Goal: Task Accomplishment & Management: Complete application form

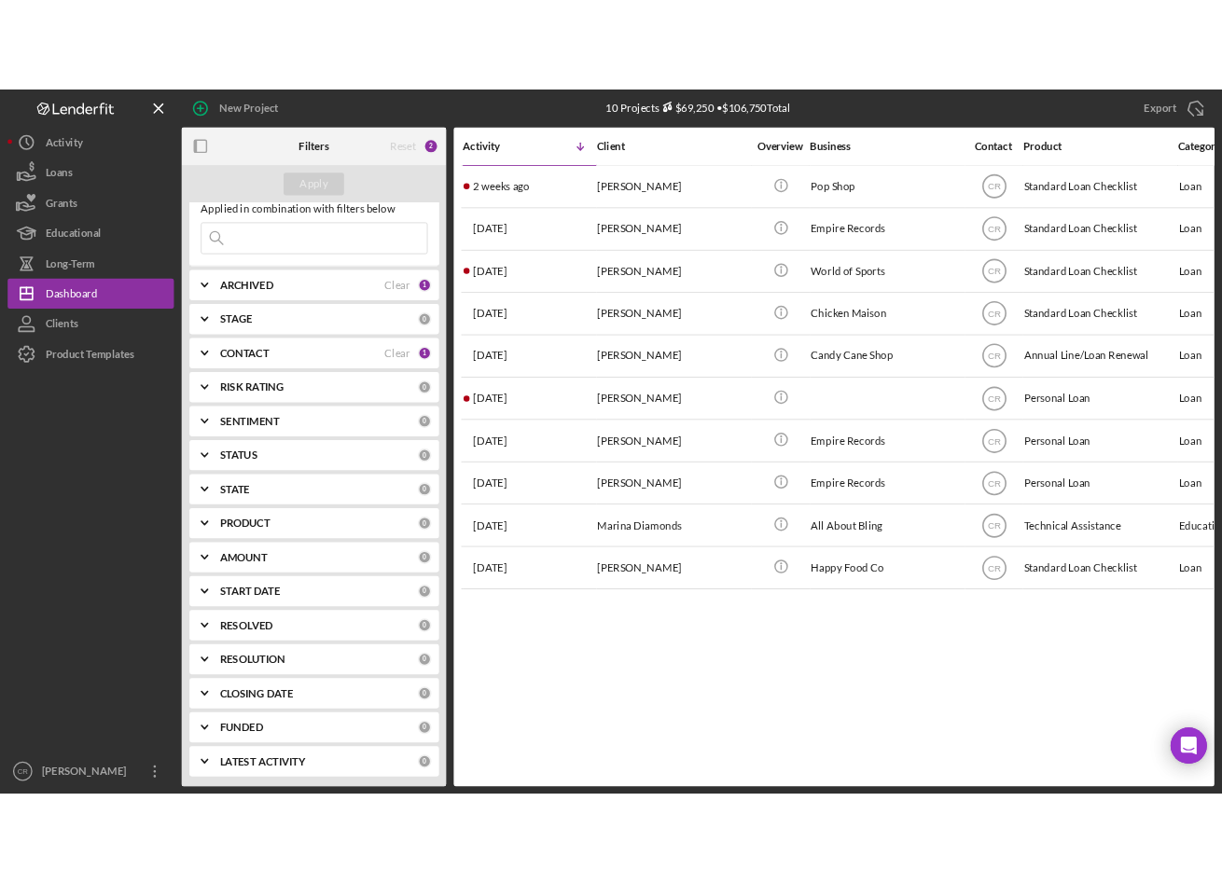
scroll to position [54, 0]
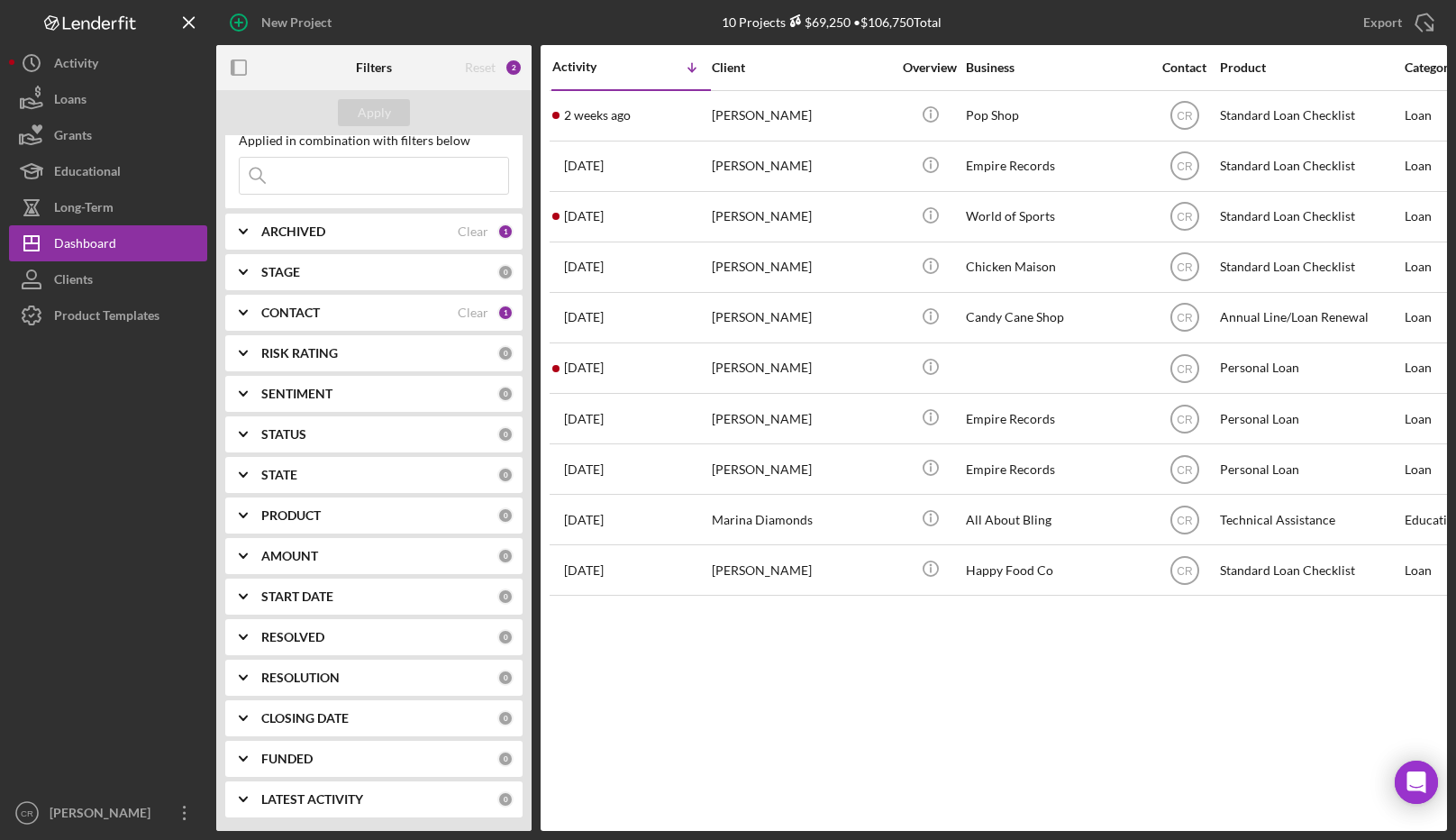
click at [286, 760] on b "FUNDED" at bounding box center [287, 759] width 51 height 14
click at [276, 801] on label "Yes" at bounding box center [282, 804] width 19 height 14
click at [387, 106] on div "Apply" at bounding box center [374, 113] width 34 height 27
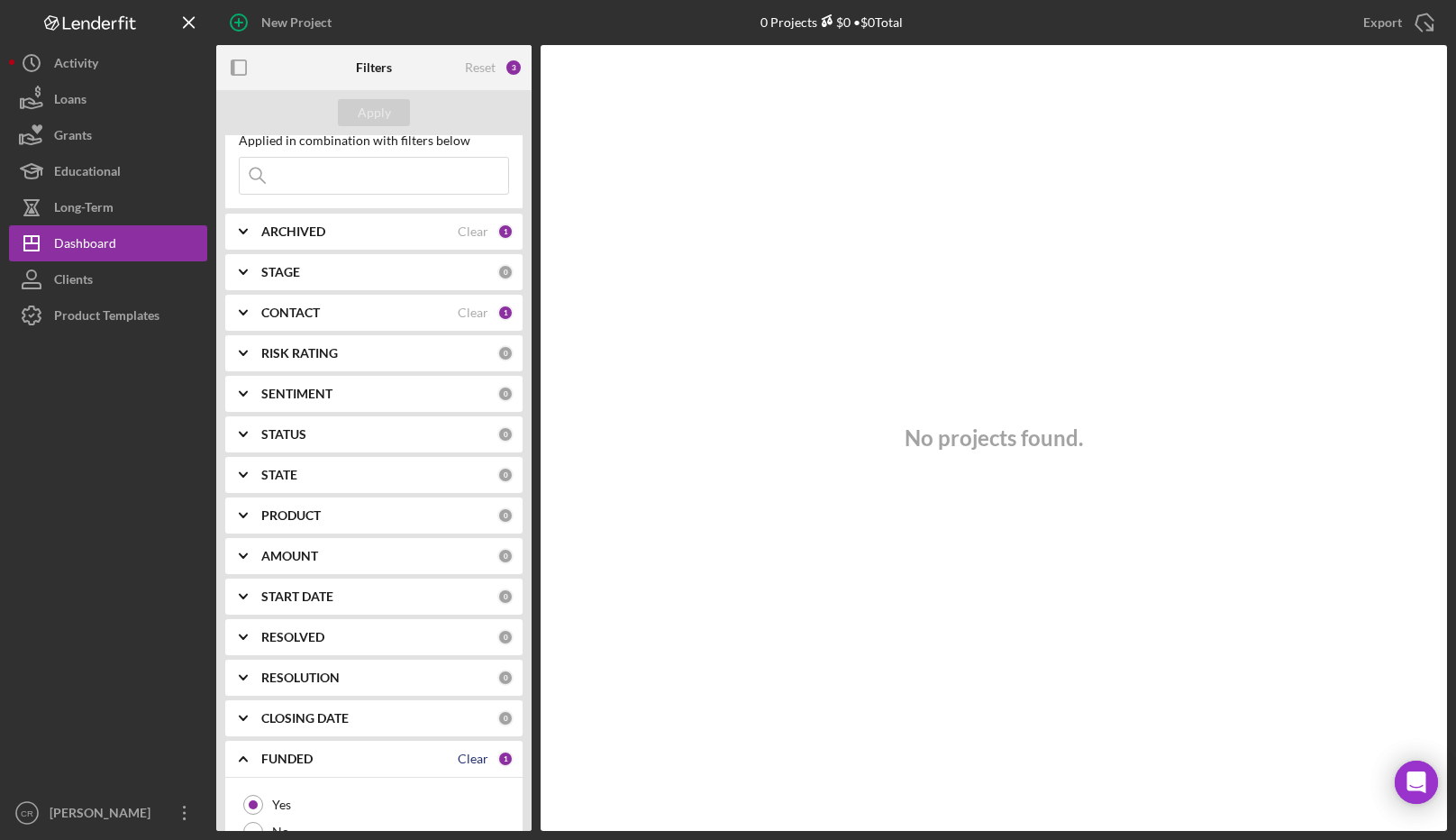
click at [461, 754] on div "Clear" at bounding box center [473, 759] width 31 height 14
click at [376, 111] on div "Apply" at bounding box center [374, 113] width 34 height 27
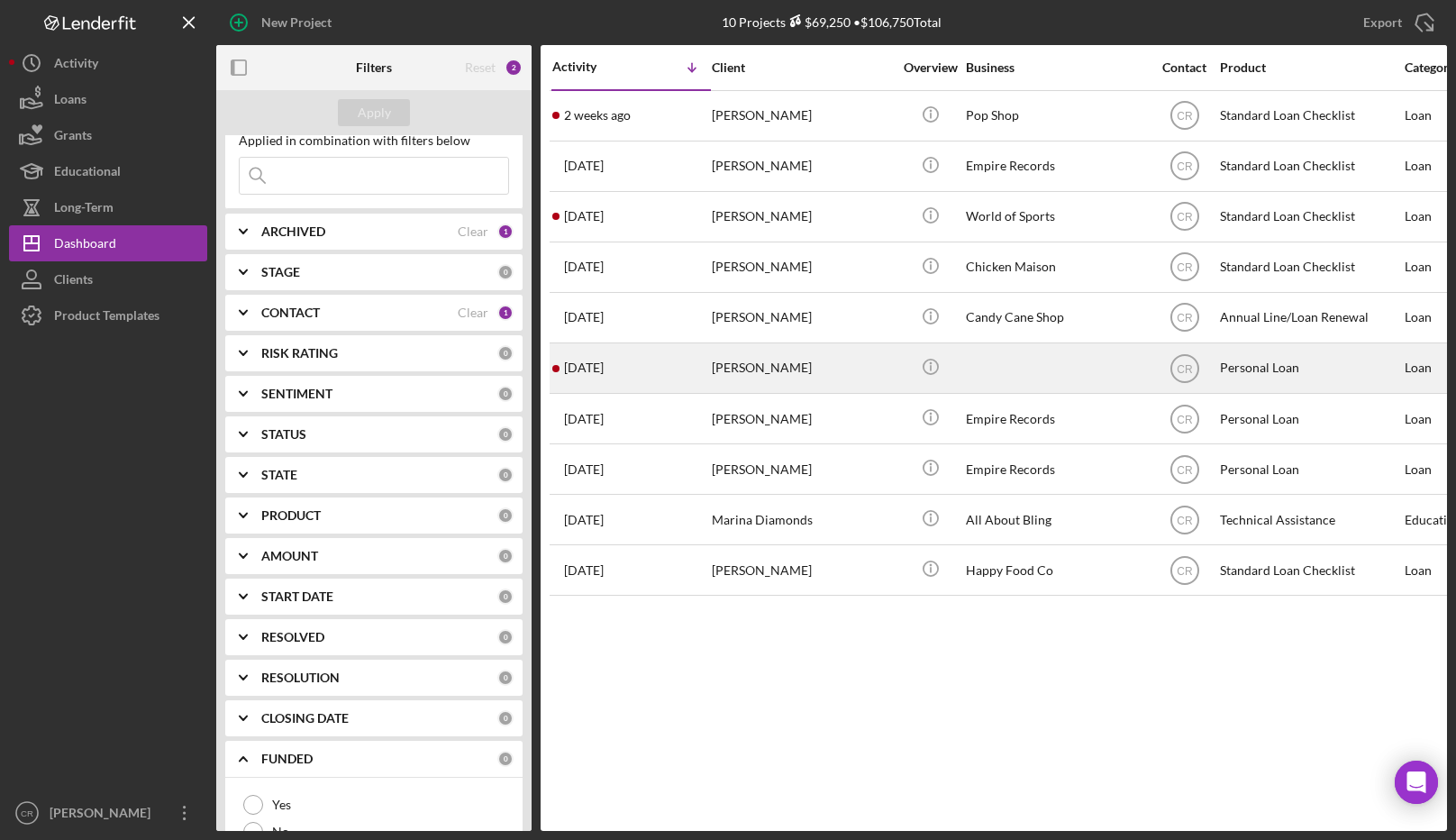
click at [766, 367] on div "[PERSON_NAME]" at bounding box center [802, 367] width 181 height 47
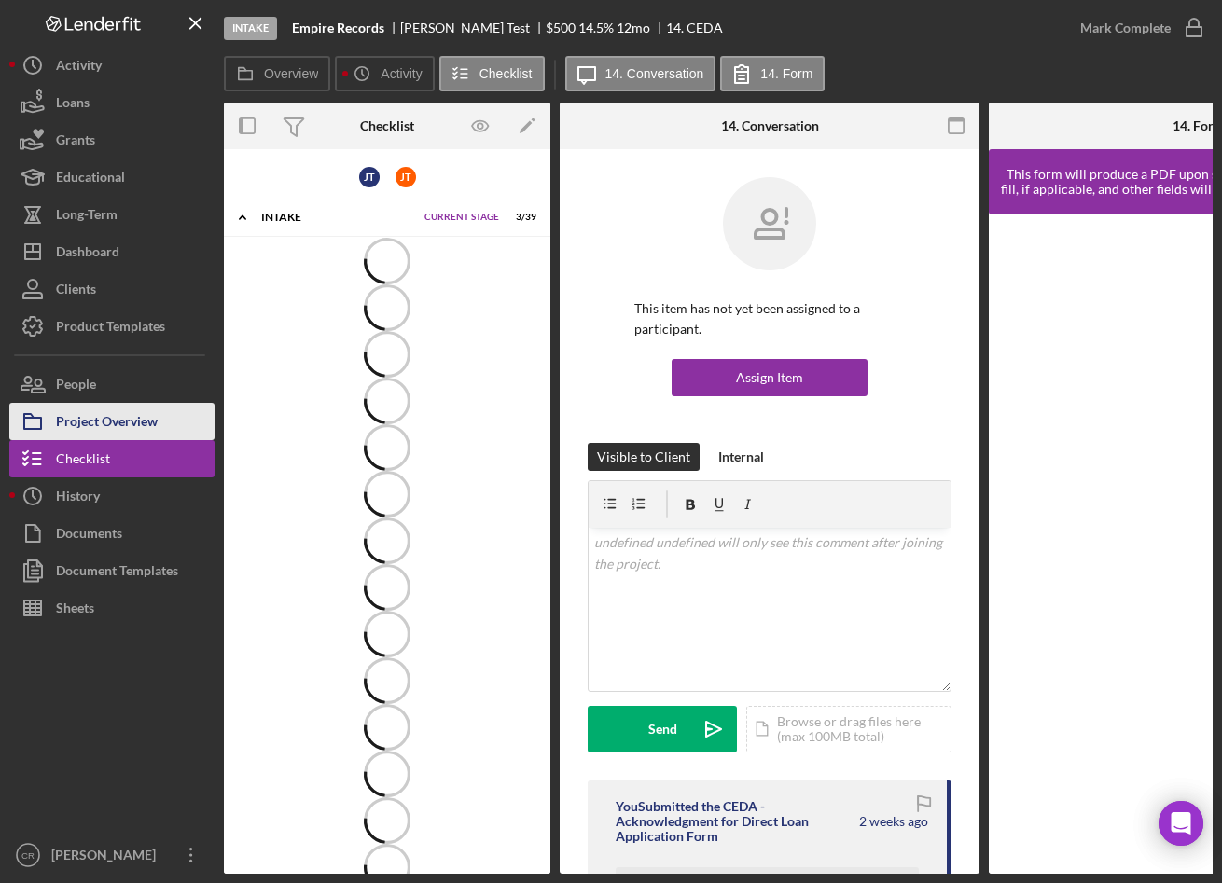
click at [124, 419] on div "Project Overview" at bounding box center [107, 424] width 102 height 42
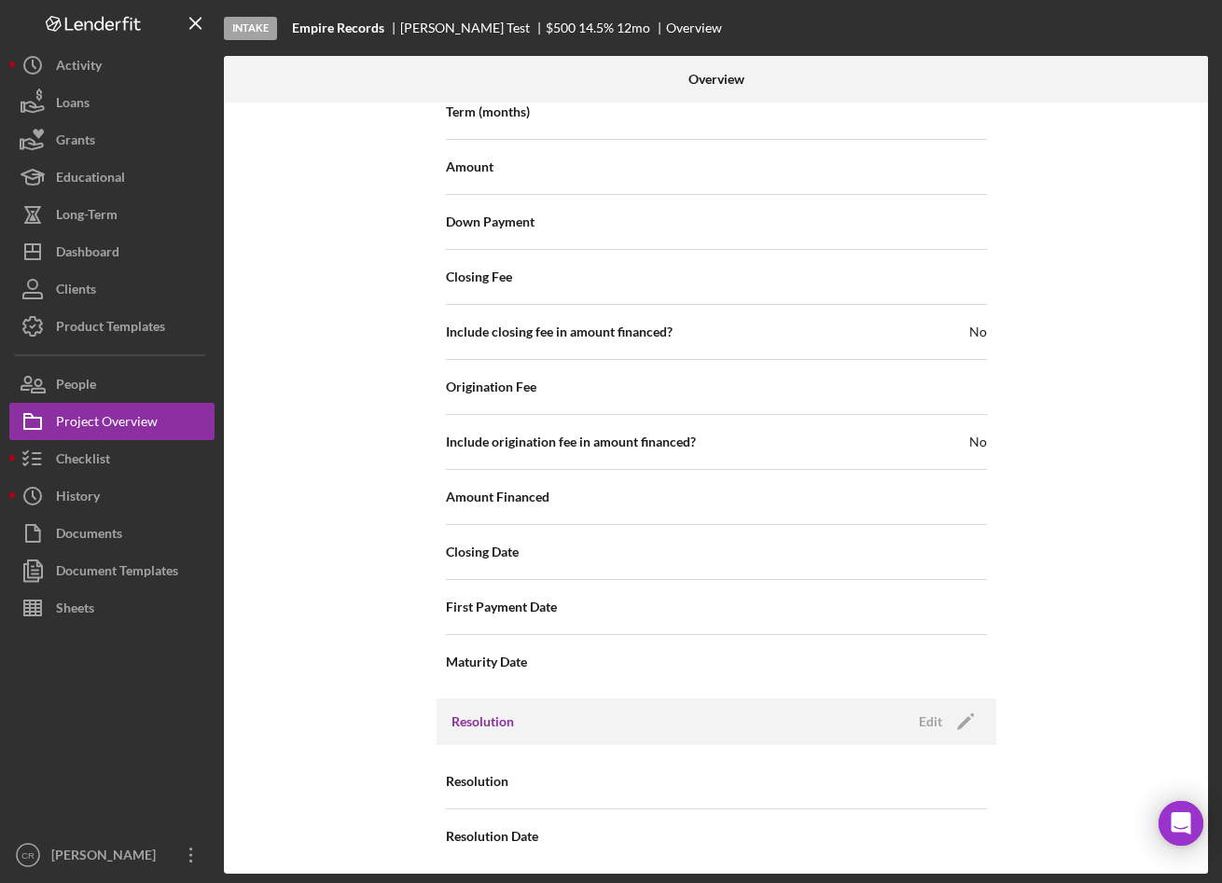
scroll to position [1786, 0]
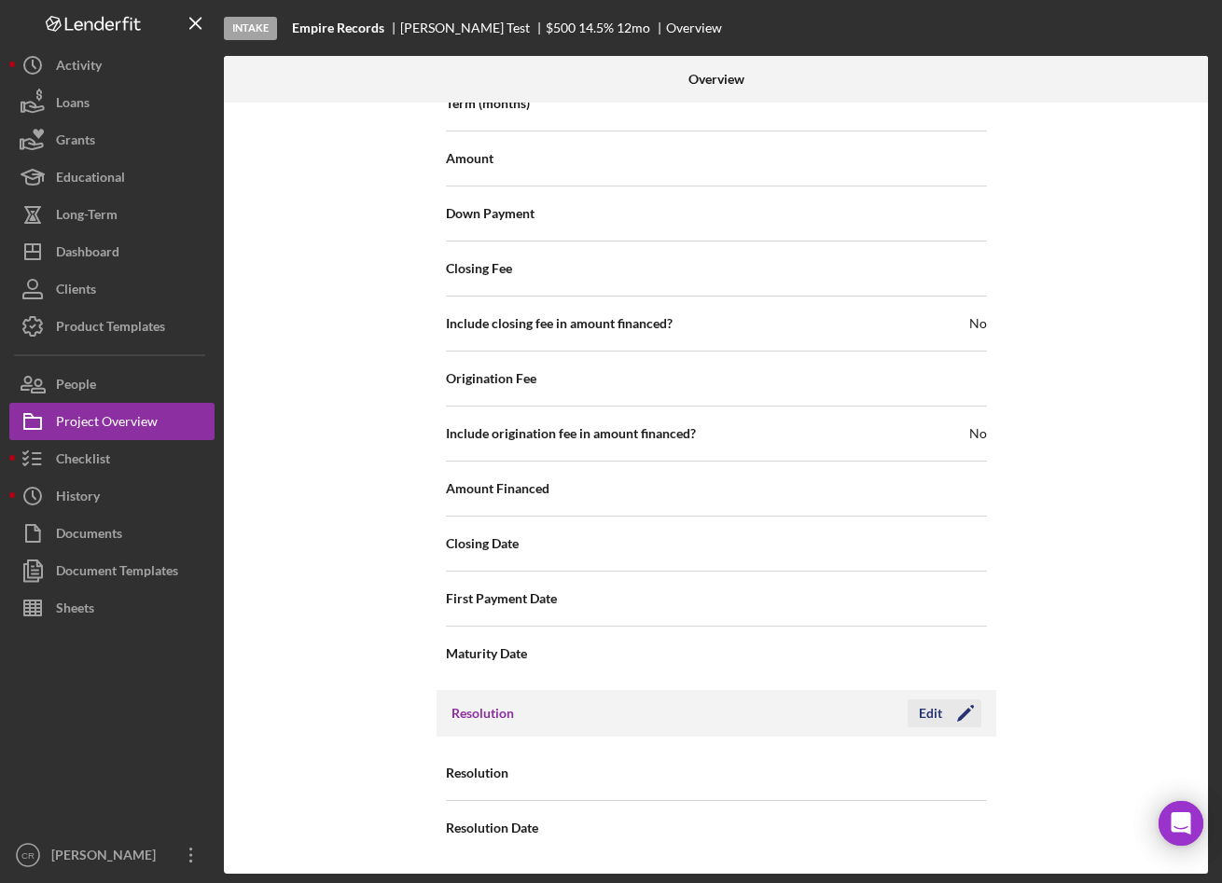
click at [936, 711] on div "Edit" at bounding box center [930, 714] width 23 height 28
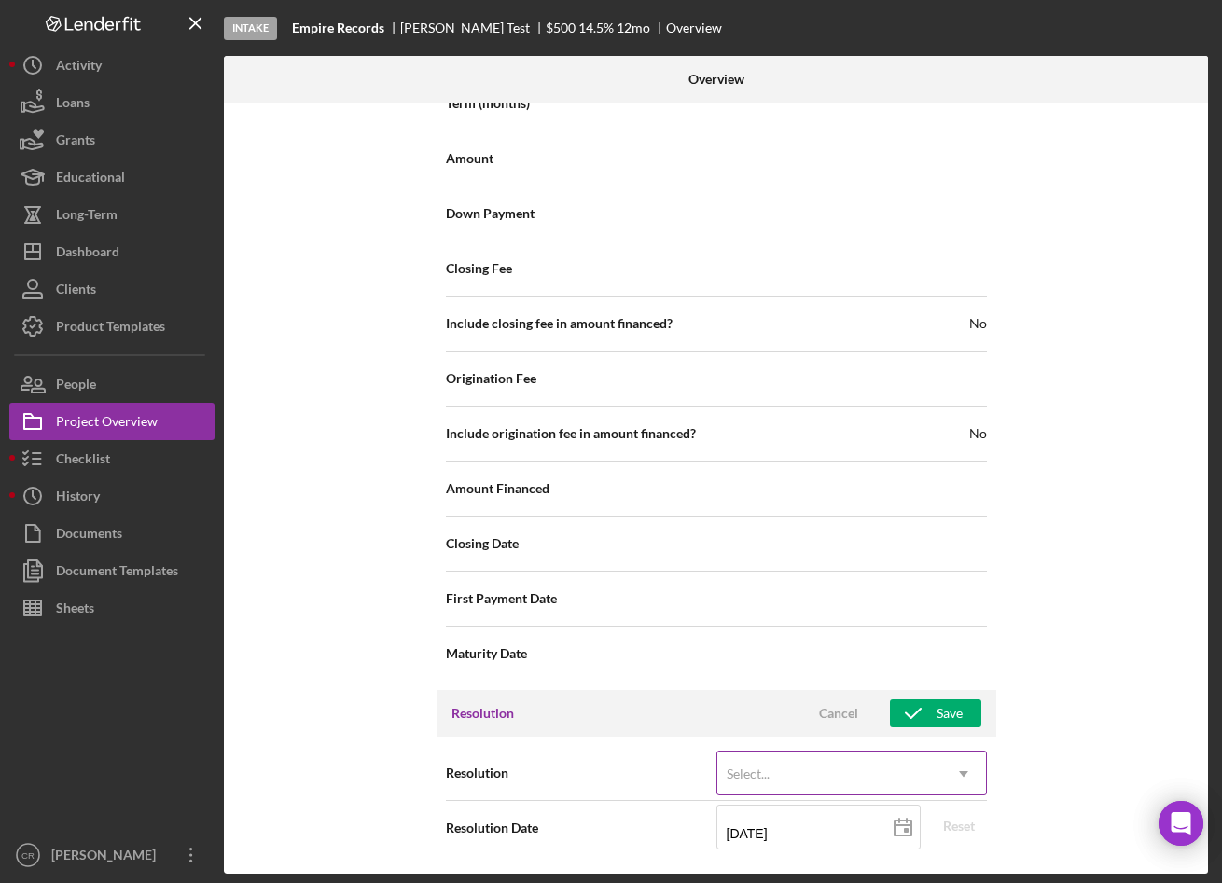
click at [811, 762] on div "Select..." at bounding box center [829, 774] width 224 height 43
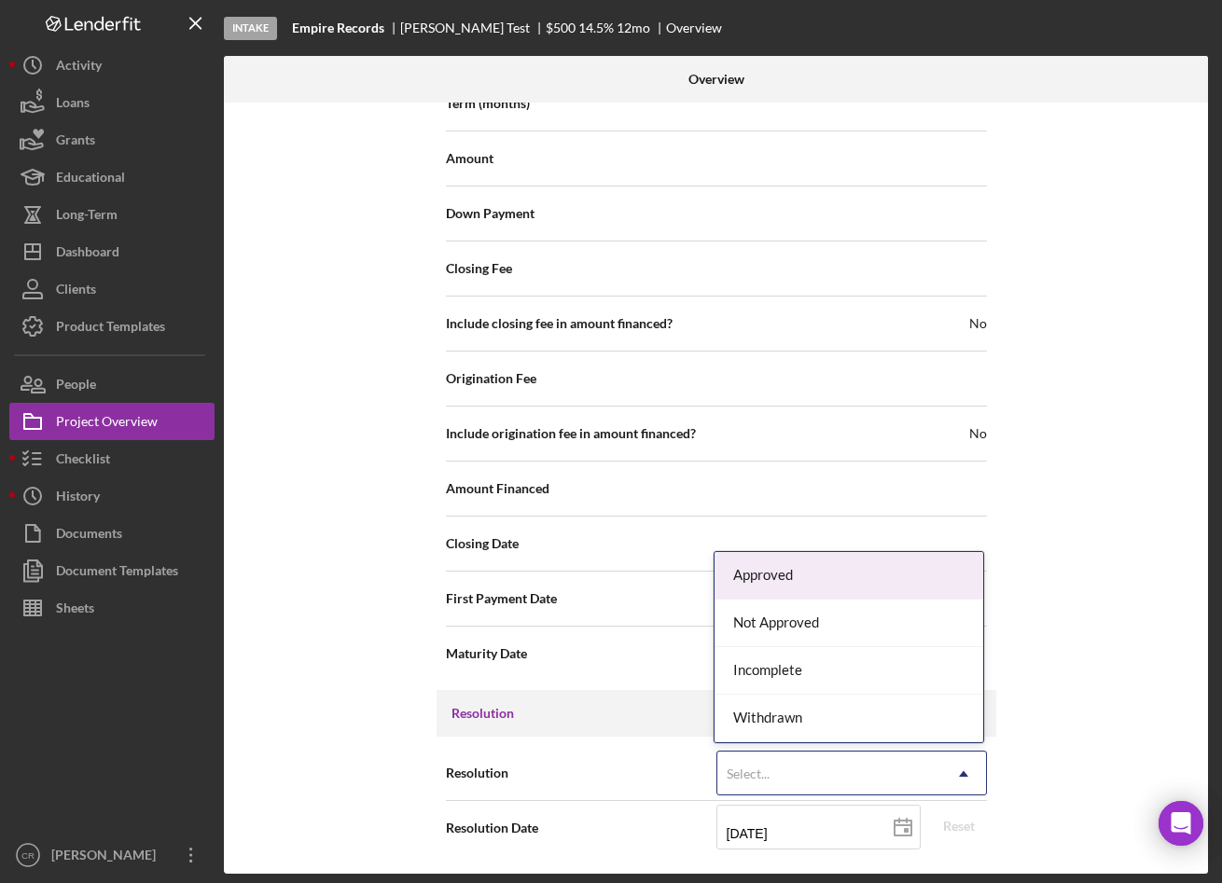
click at [796, 585] on div "Approved" at bounding box center [848, 576] width 269 height 48
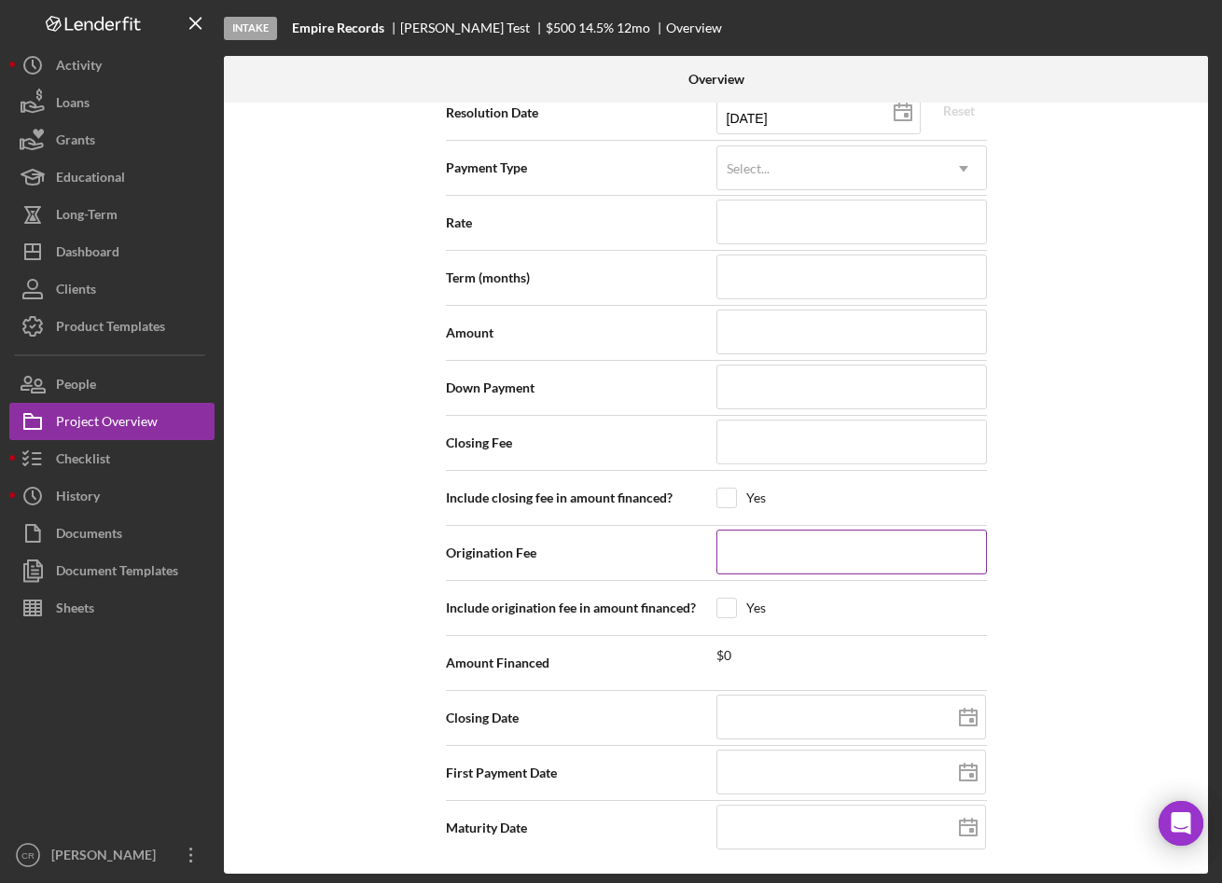
scroll to position [2366, 0]
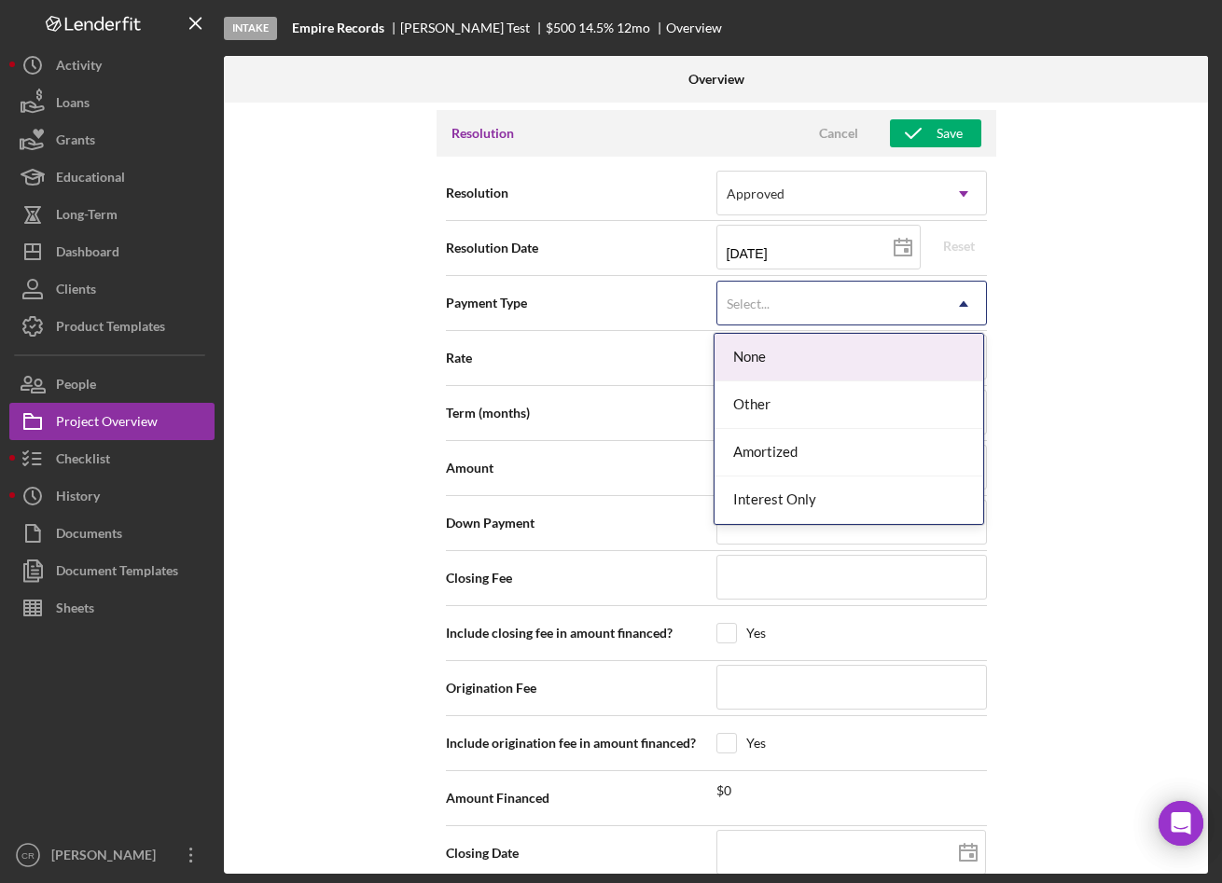
click at [785, 307] on div "Select..." at bounding box center [829, 304] width 224 height 43
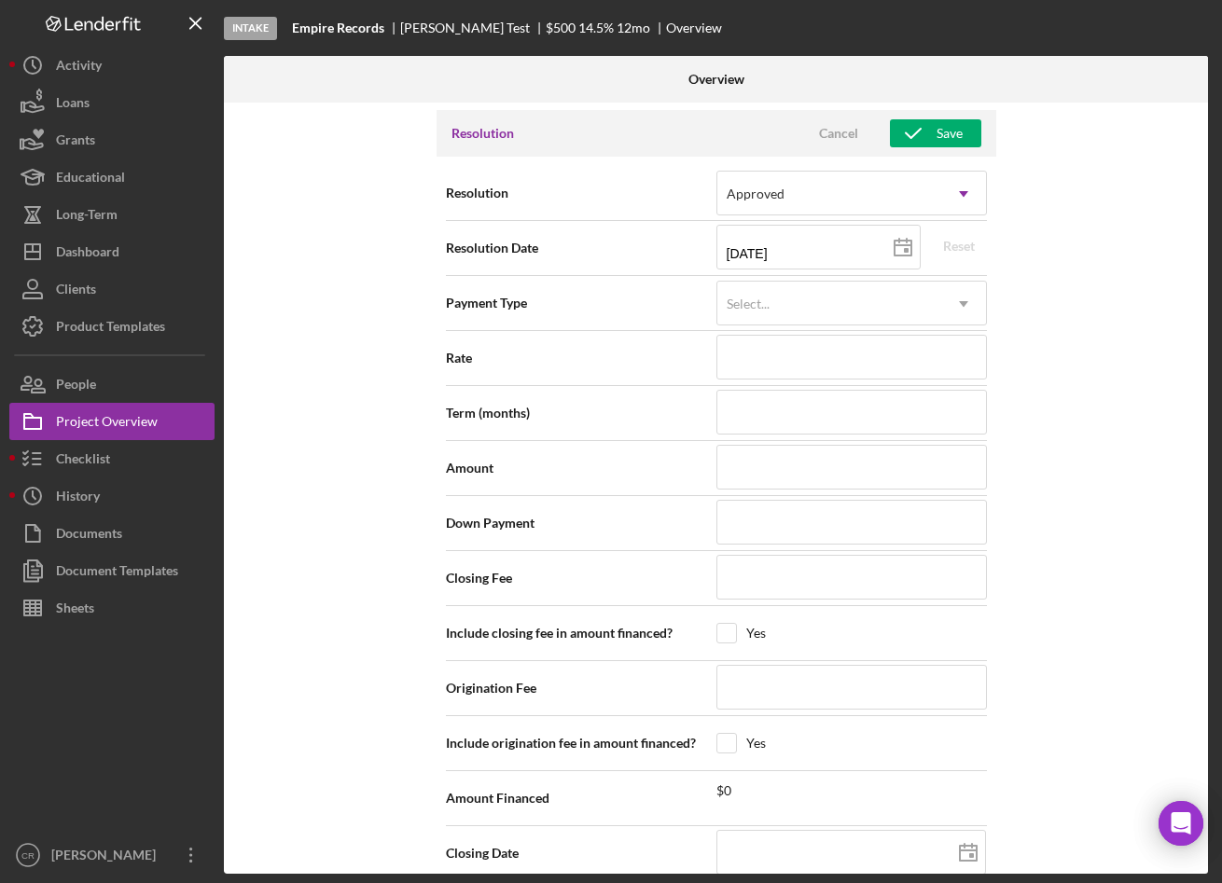
click at [363, 342] on div "Internal Workflow Stage Intake Icon/Dropdown Arrow Archive (can unarchive later…" at bounding box center [716, 488] width 984 height 771
click at [749, 469] on input at bounding box center [851, 467] width 271 height 45
type input "$5"
type input "$50"
type input "$500"
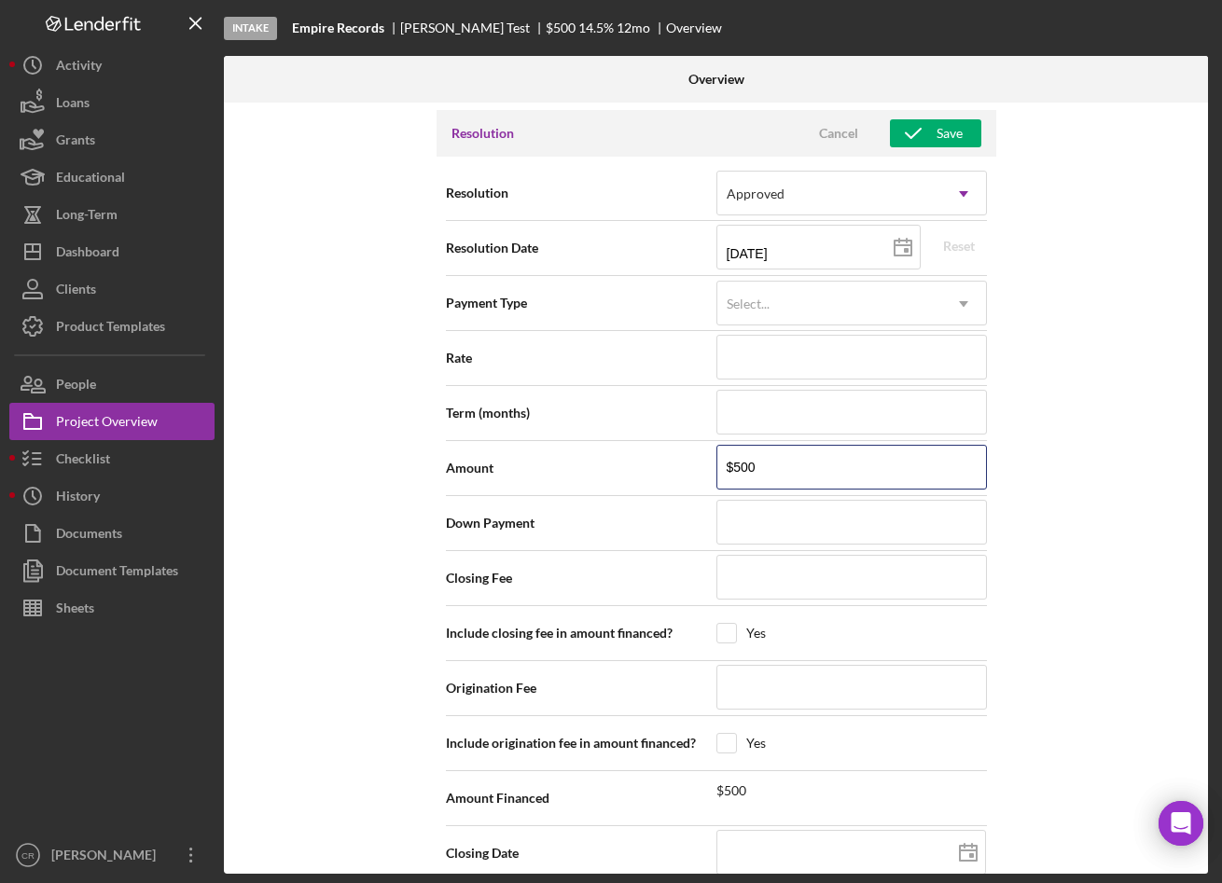
type input "$500"
click at [403, 563] on div "Internal Workflow Stage Intake Icon/Dropdown Arrow Archive (can unarchive later…" at bounding box center [716, 488] width 984 height 771
click at [741, 564] on input at bounding box center [851, 577] width 271 height 45
type input "$5"
type input "$50"
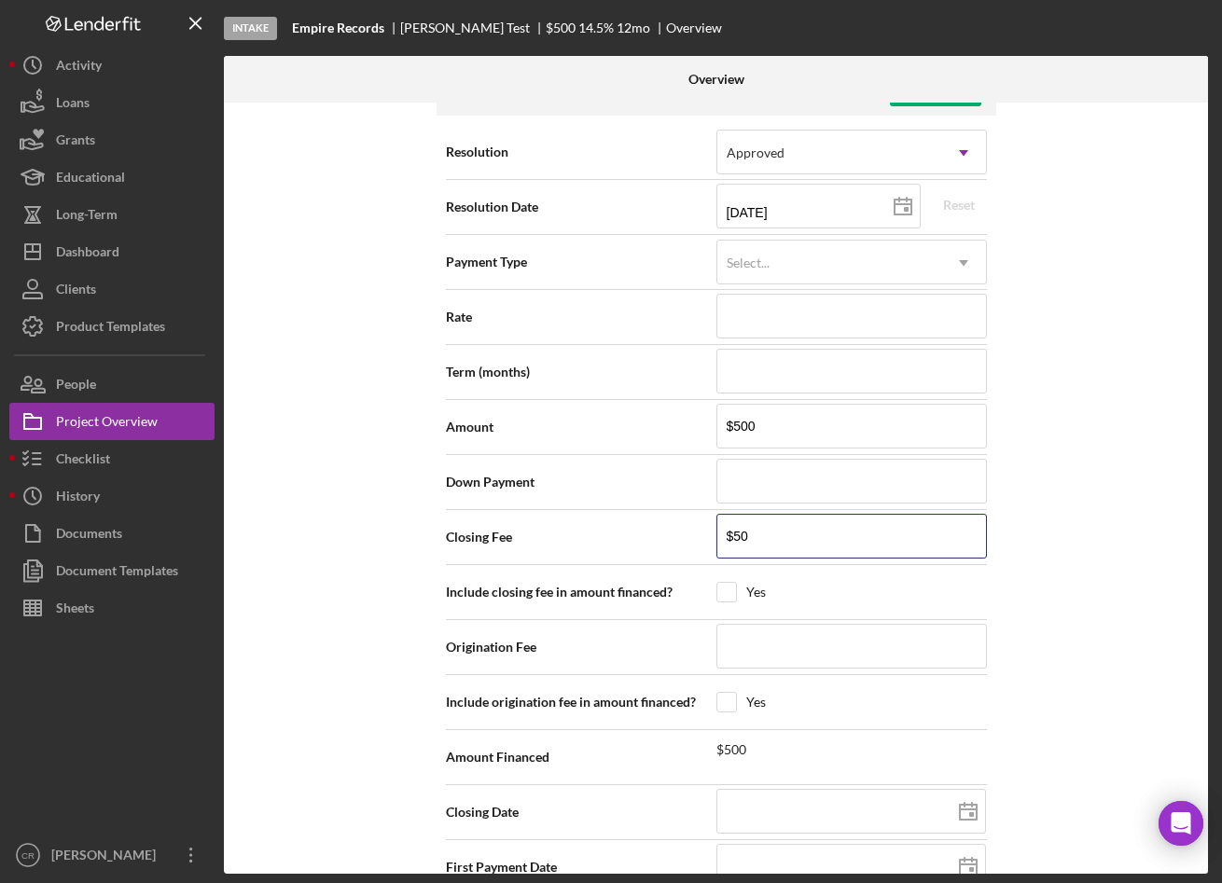
scroll to position [2502, 0]
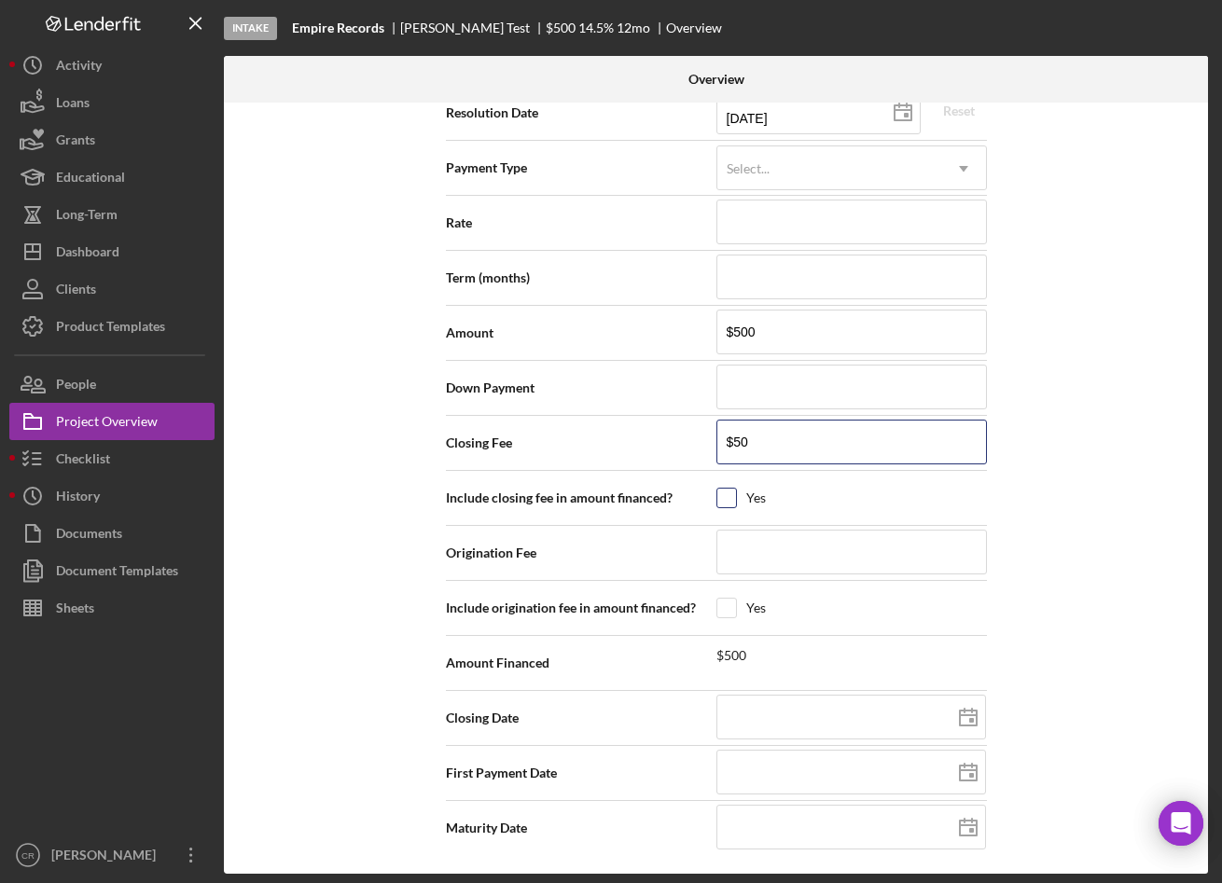
type input "$50"
click at [724, 493] on input "checkbox" at bounding box center [726, 498] width 19 height 19
checkbox input "true"
click at [722, 498] on input "checkbox" at bounding box center [726, 498] width 19 height 19
checkbox input "false"
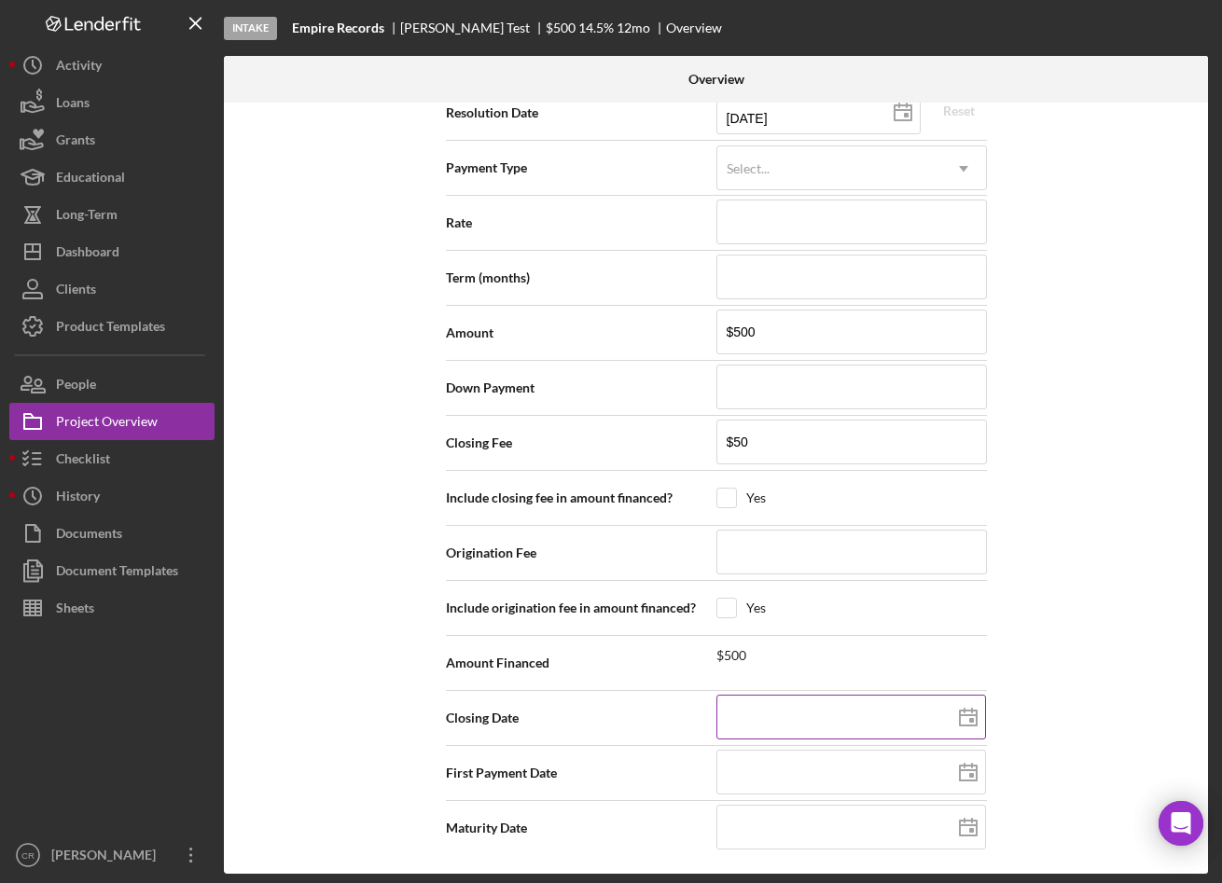
click at [964, 714] on icon at bounding box center [968, 718] width 47 height 47
type input "[DATE]"
click at [971, 773] on icon at bounding box center [968, 773] width 47 height 47
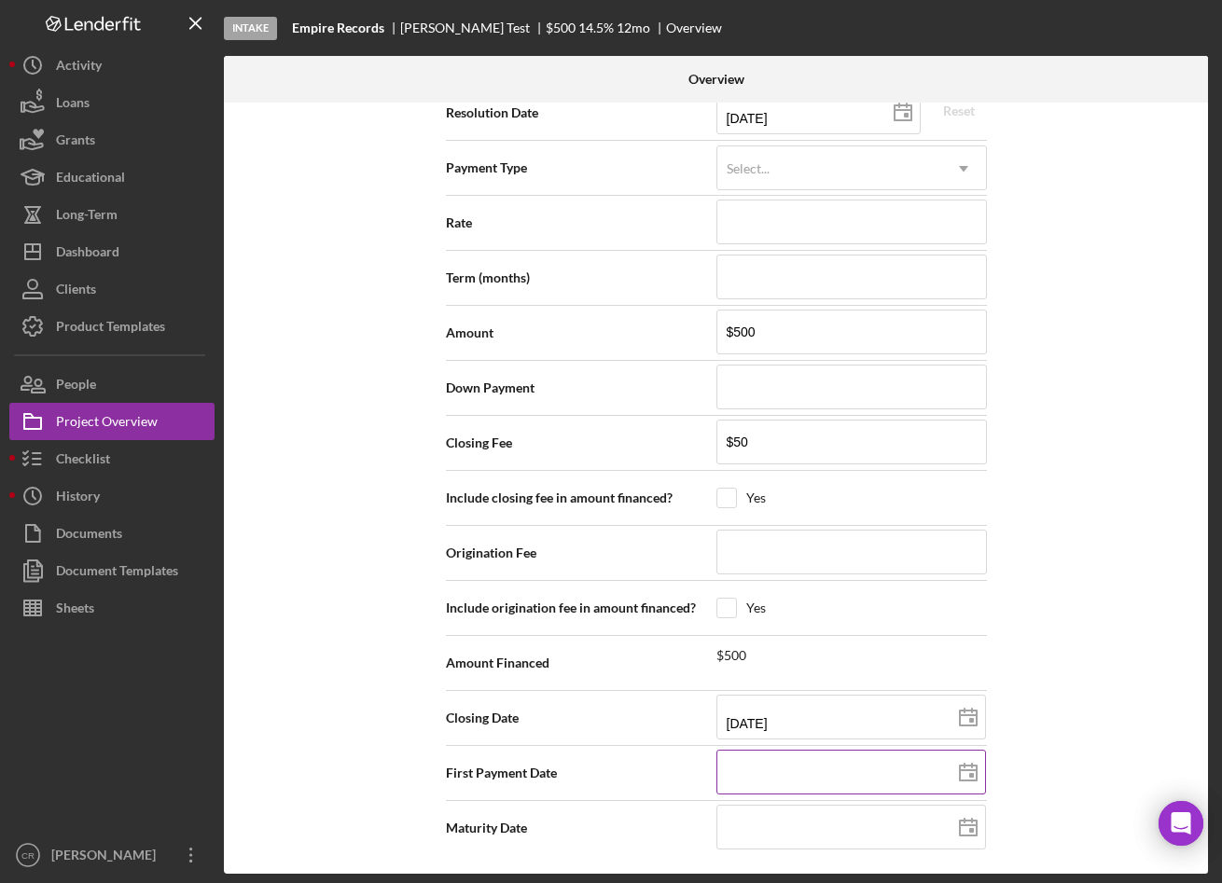
type input "[DATE]"
click at [964, 831] on icon at bounding box center [968, 828] width 47 height 47
type input "[DATE]"
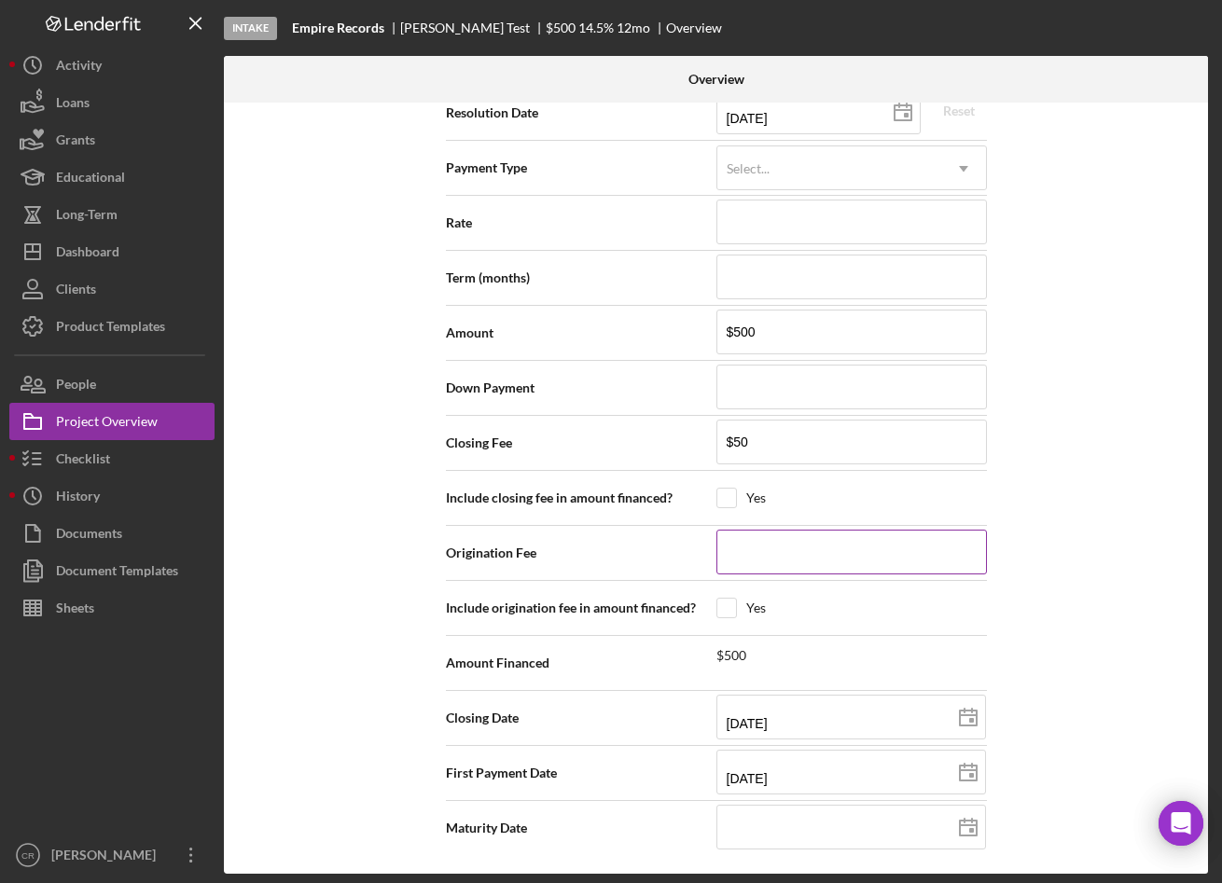
type input "[DATE]"
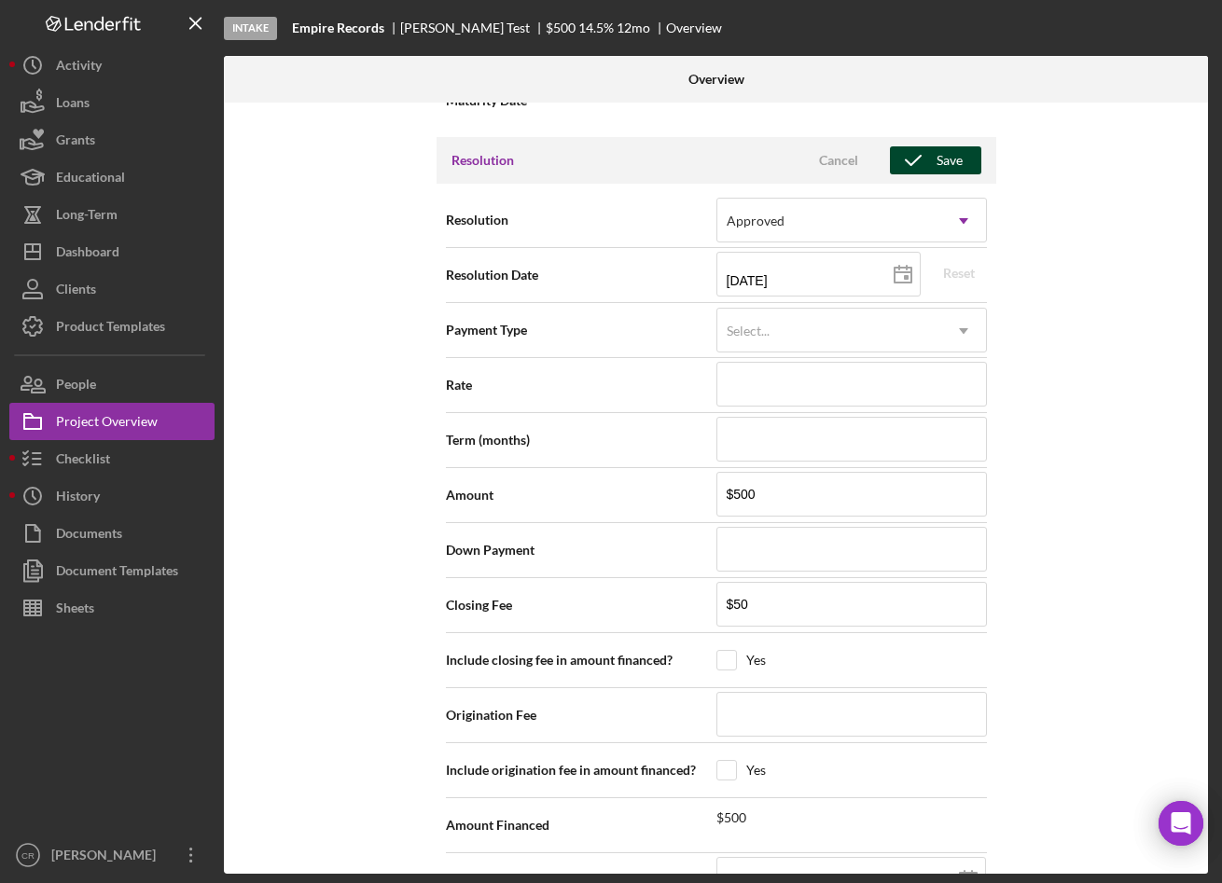
click at [952, 166] on div "Save" at bounding box center [949, 160] width 26 height 28
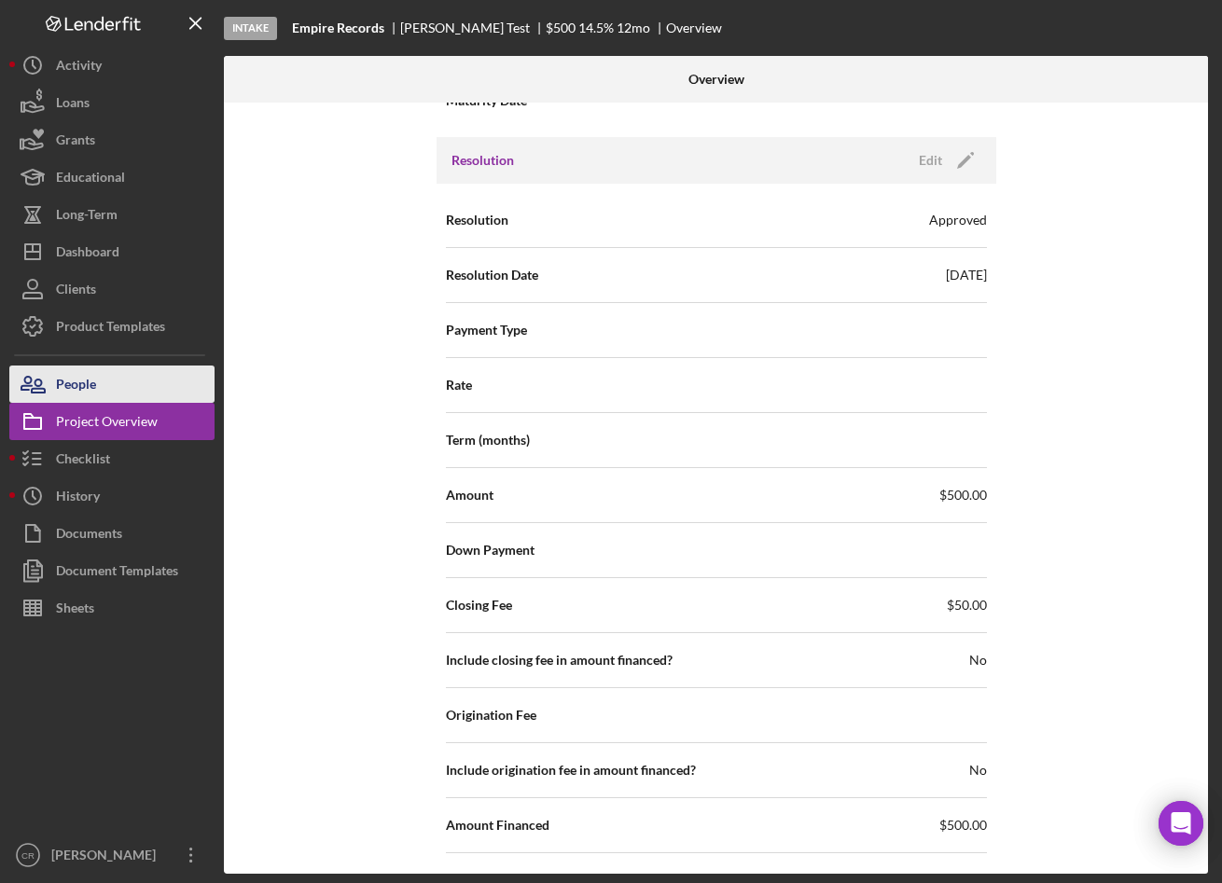
click at [125, 381] on button "People" at bounding box center [111, 384] width 205 height 37
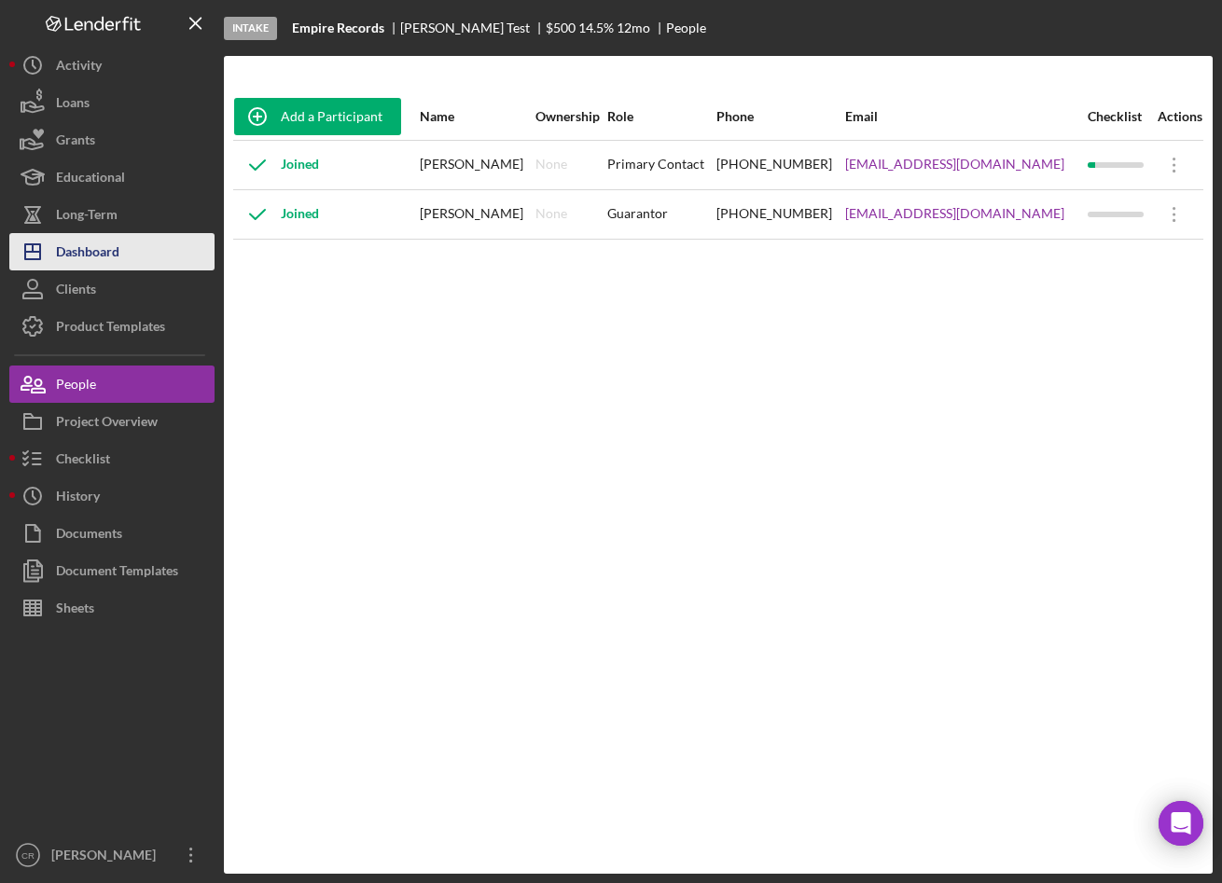
click at [107, 247] on div "Dashboard" at bounding box center [87, 254] width 63 height 42
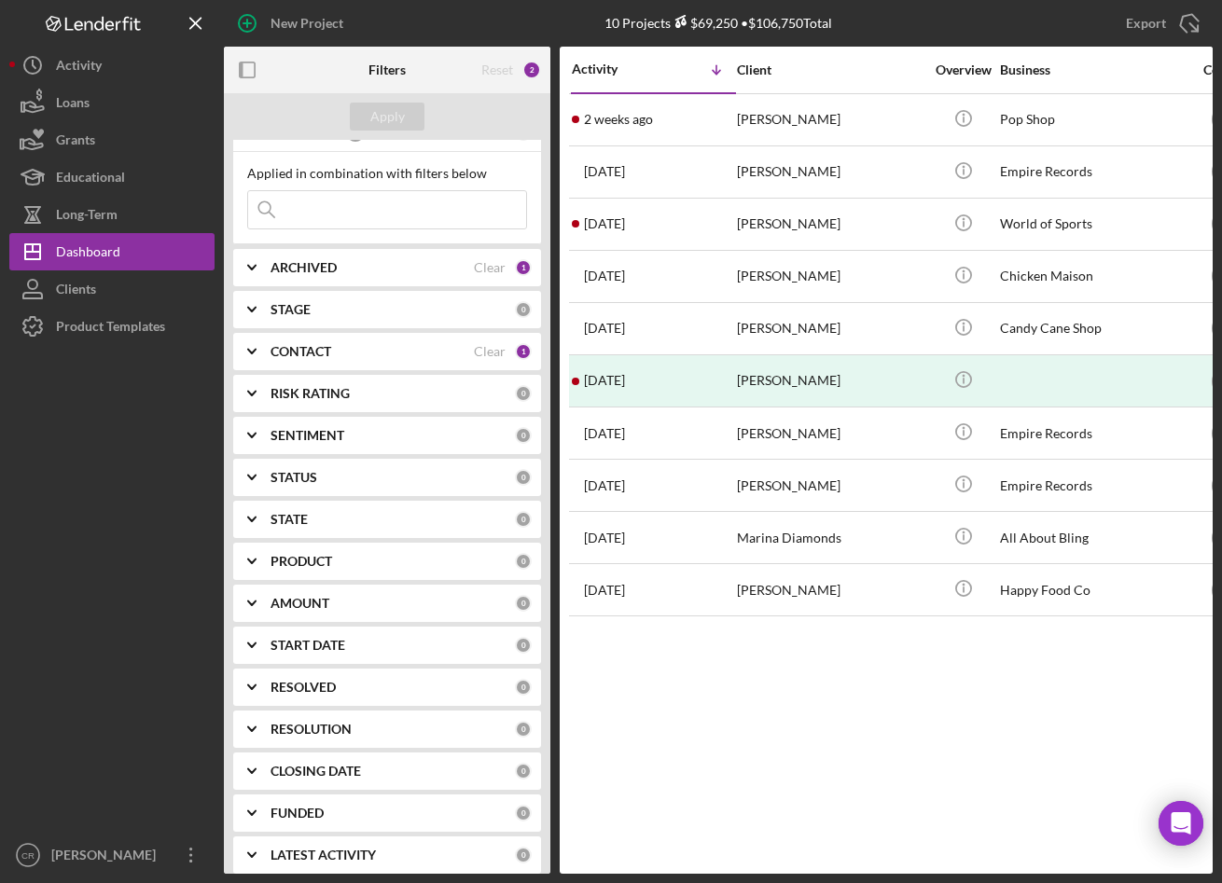
scroll to position [40, 0]
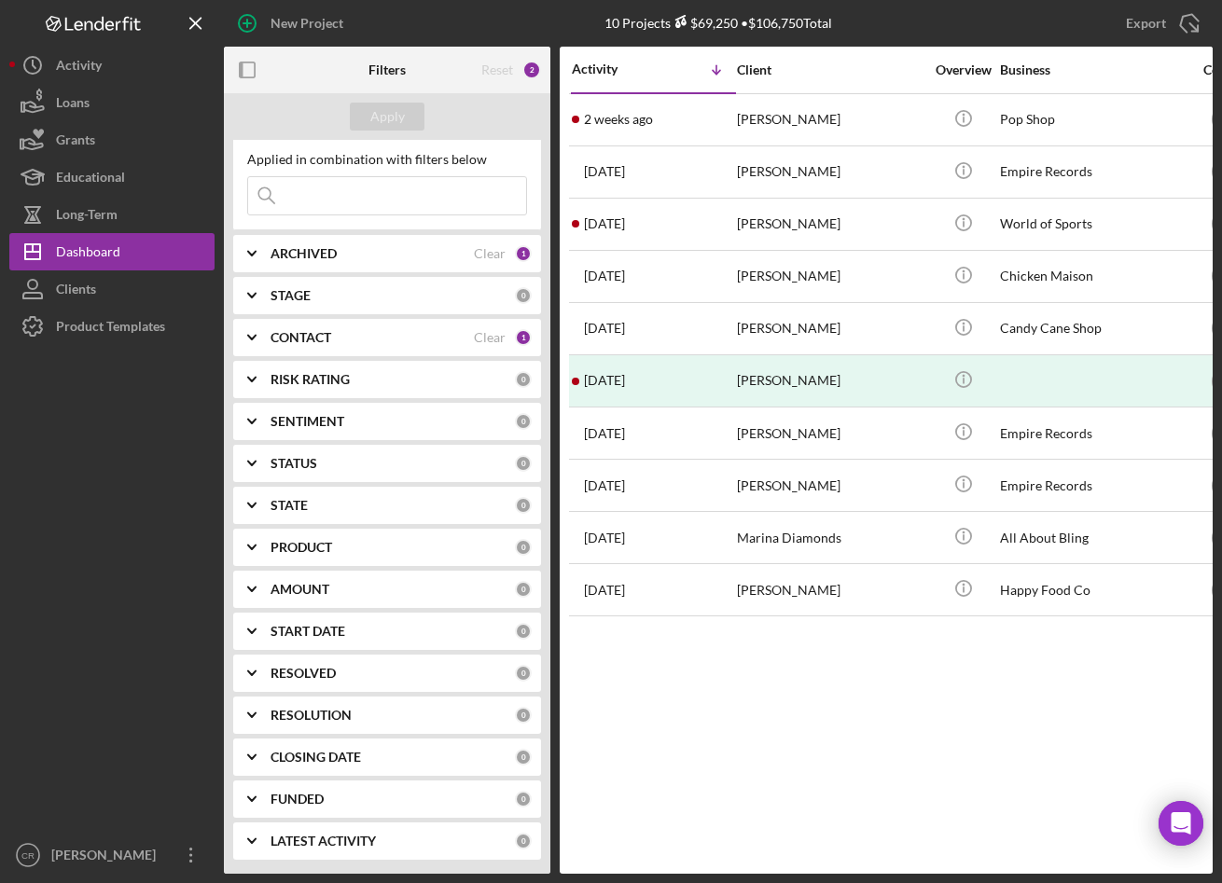
click at [309, 793] on b "FUNDED" at bounding box center [297, 799] width 53 height 15
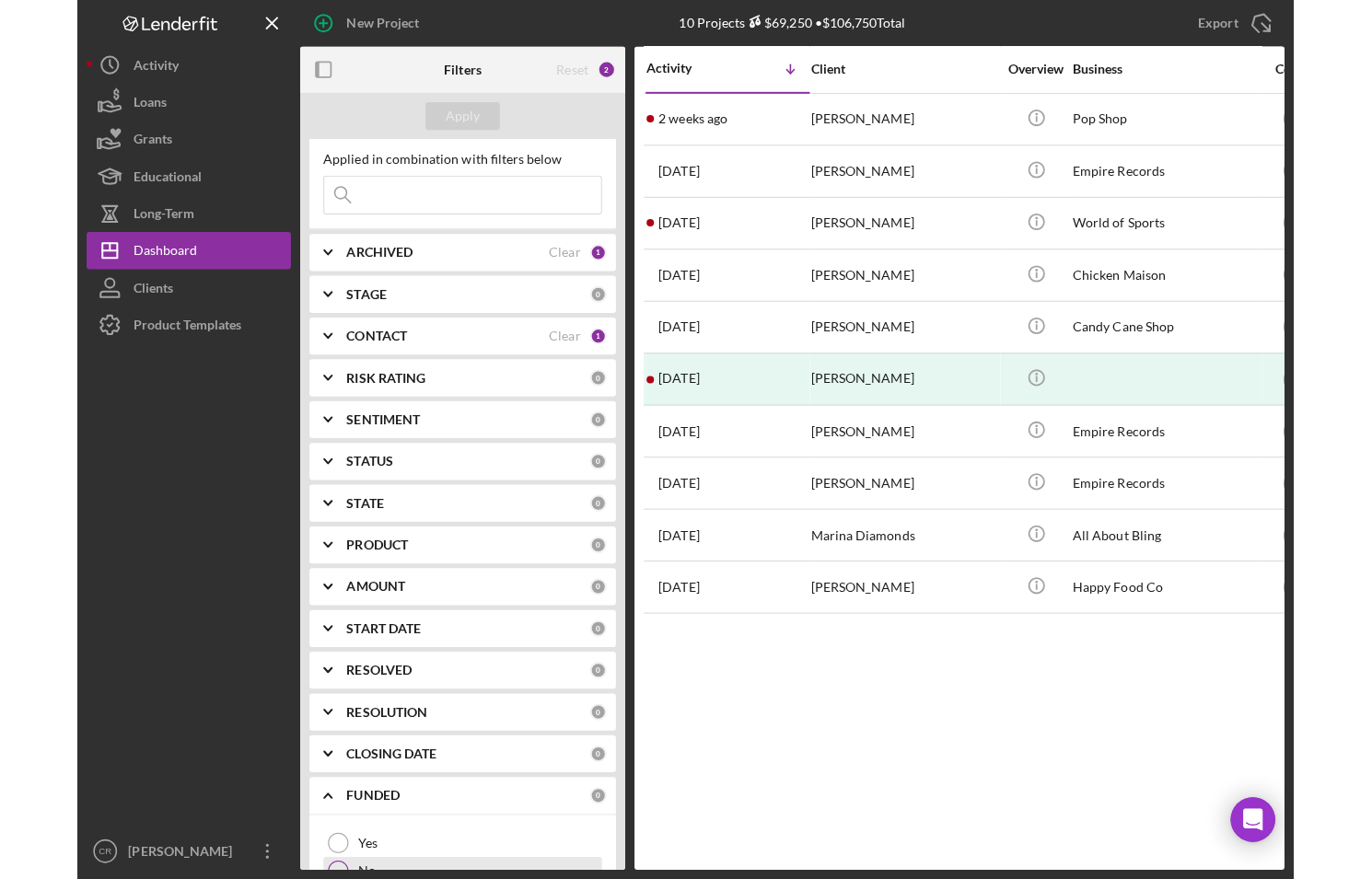
scroll to position [124, 0]
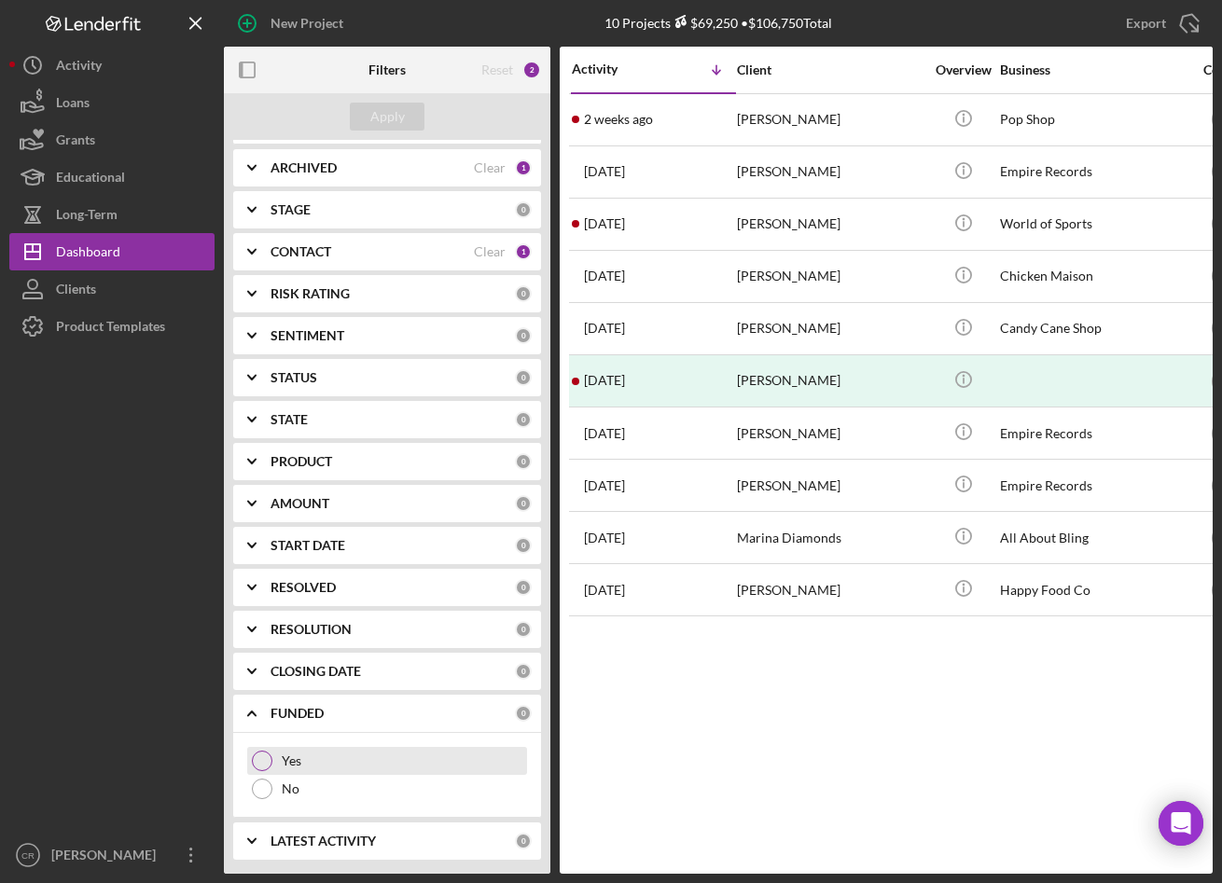
click at [260, 749] on div "Yes" at bounding box center [387, 761] width 280 height 28
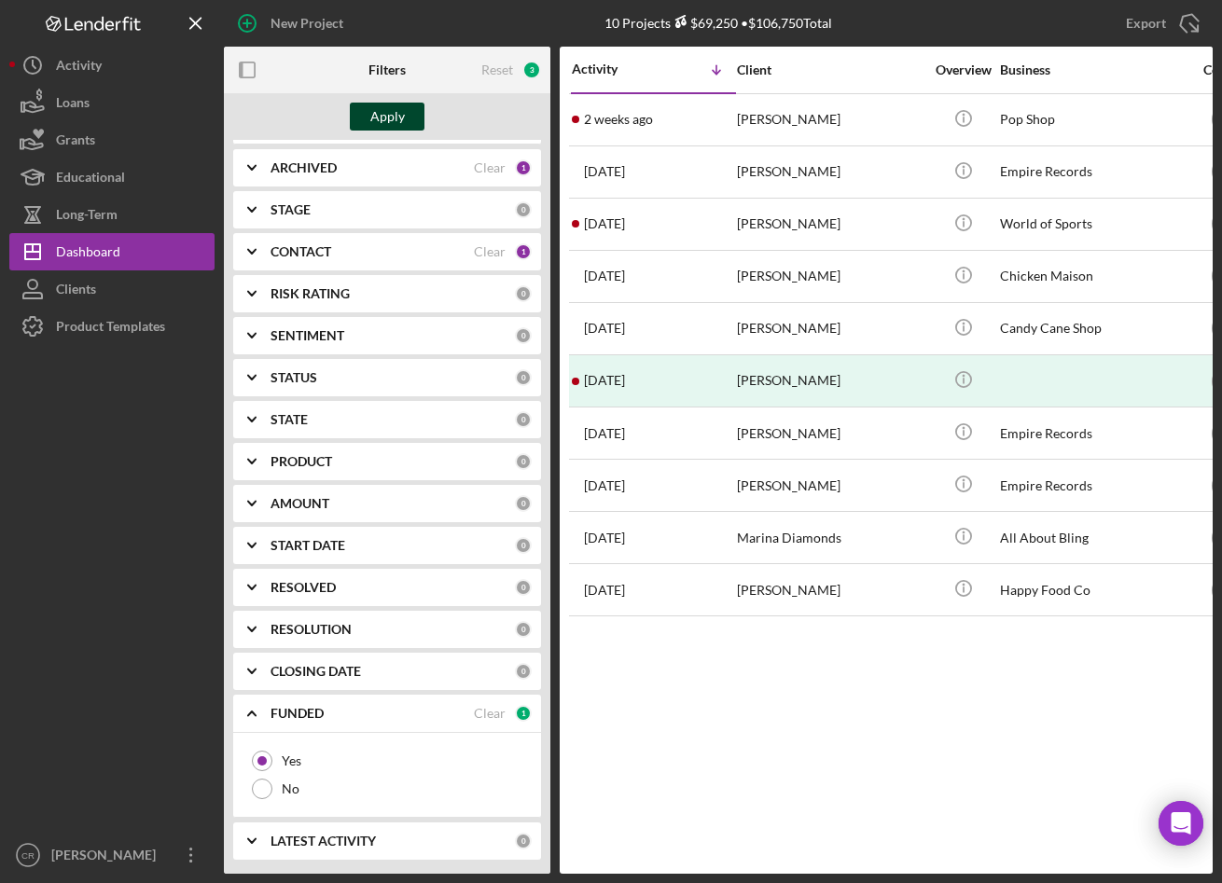
click at [403, 103] on button "Apply" at bounding box center [387, 117] width 75 height 28
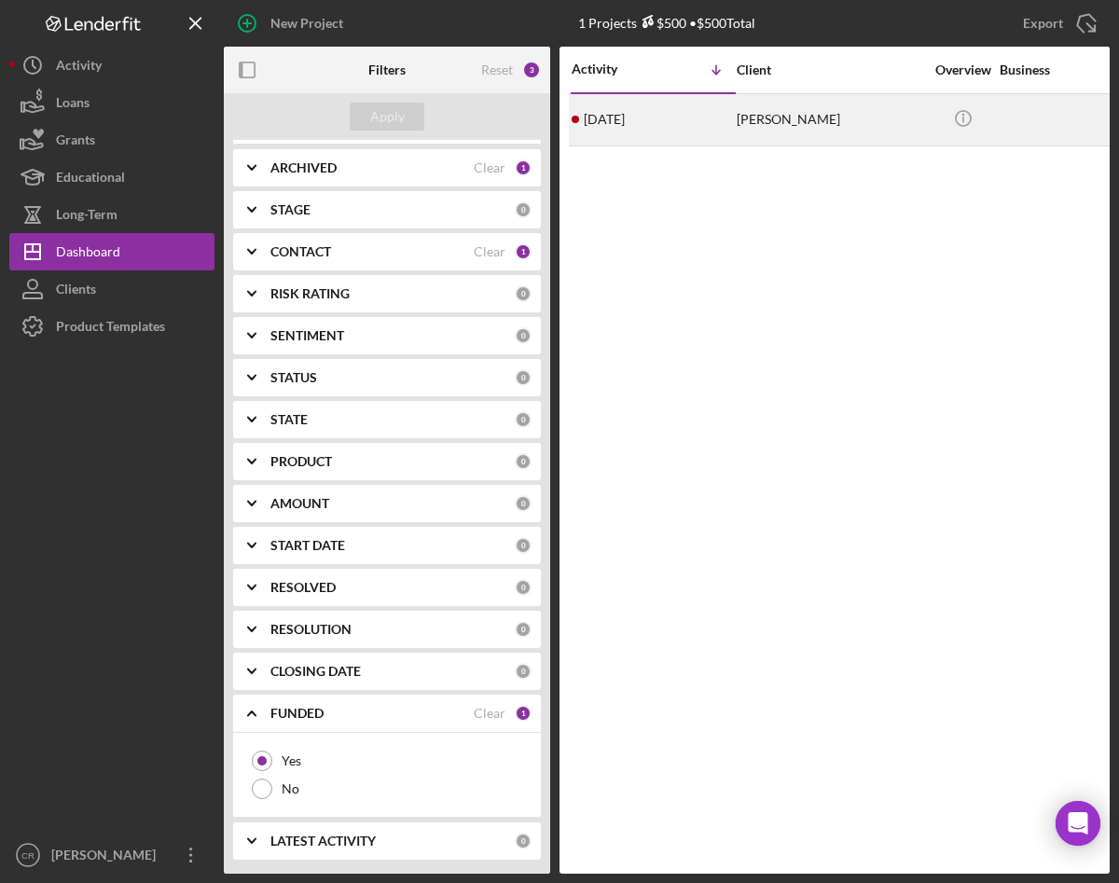
click at [753, 120] on div "[PERSON_NAME]" at bounding box center [830, 119] width 187 height 49
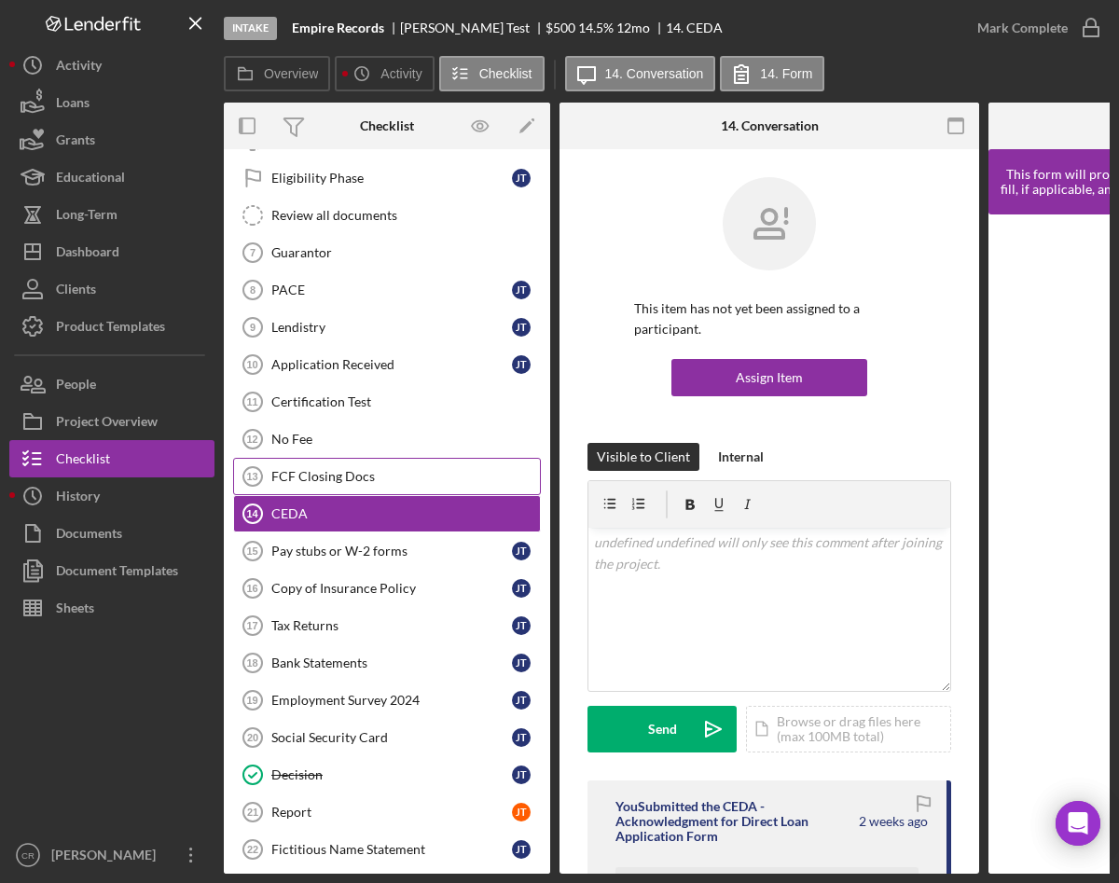
scroll to position [340, 0]
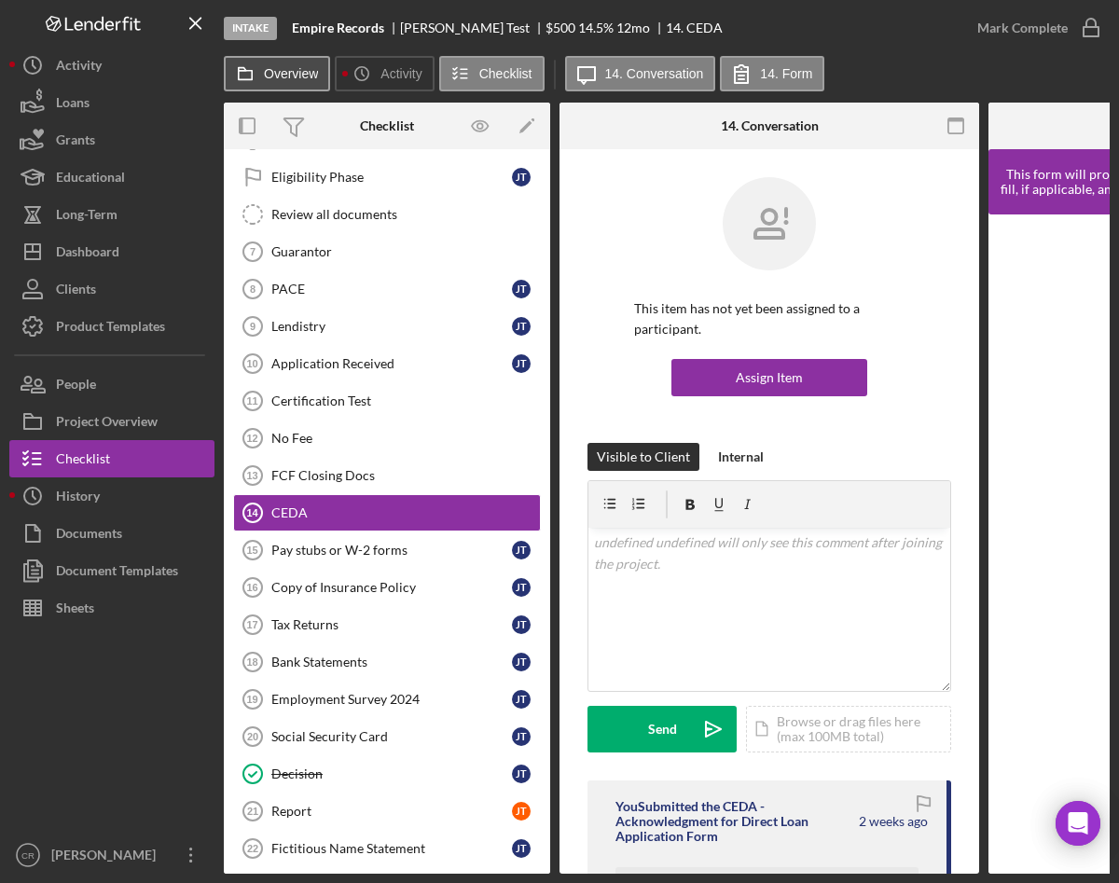
click at [286, 79] on label "Overview" at bounding box center [291, 73] width 54 height 15
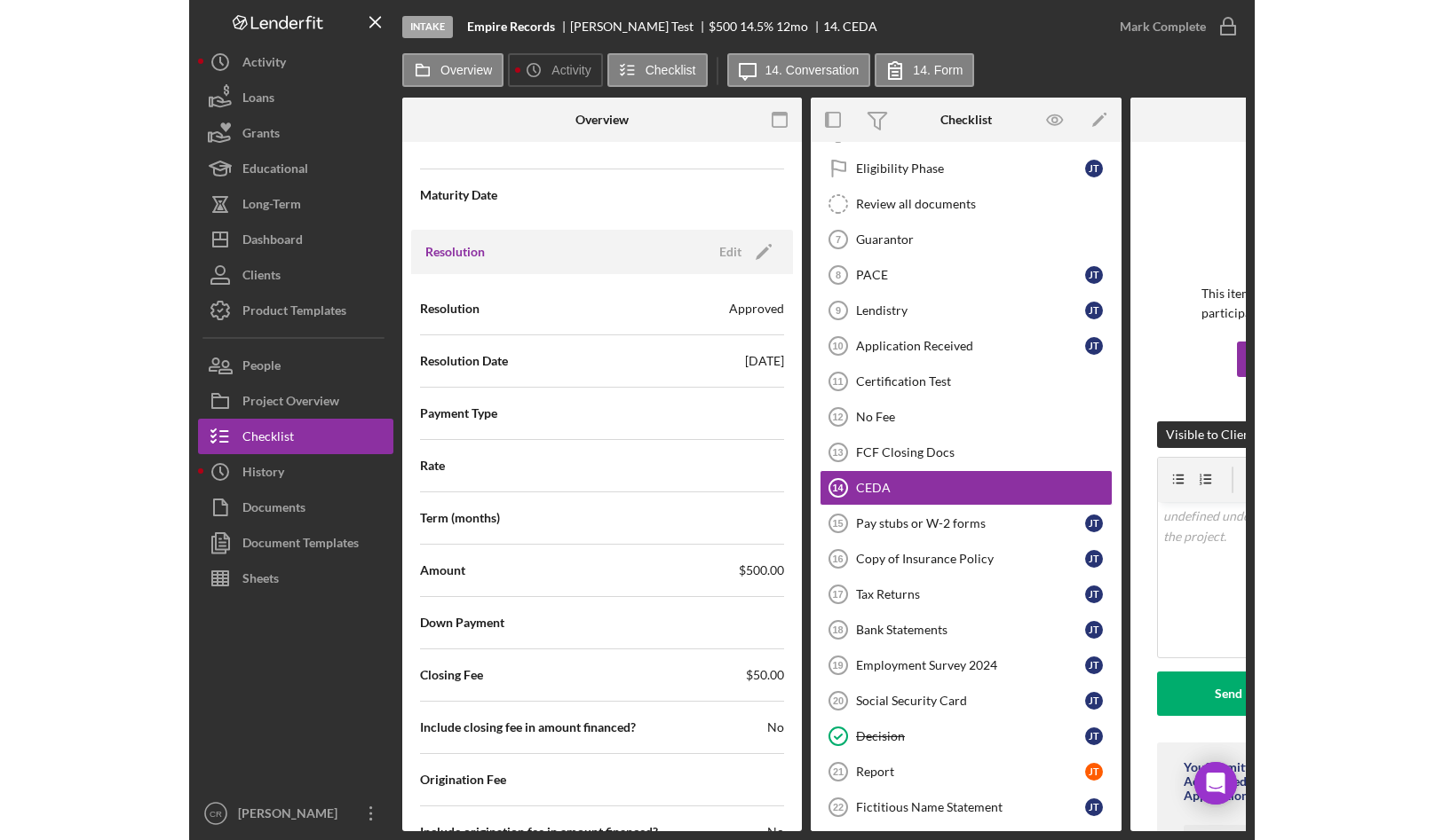
scroll to position [2438, 0]
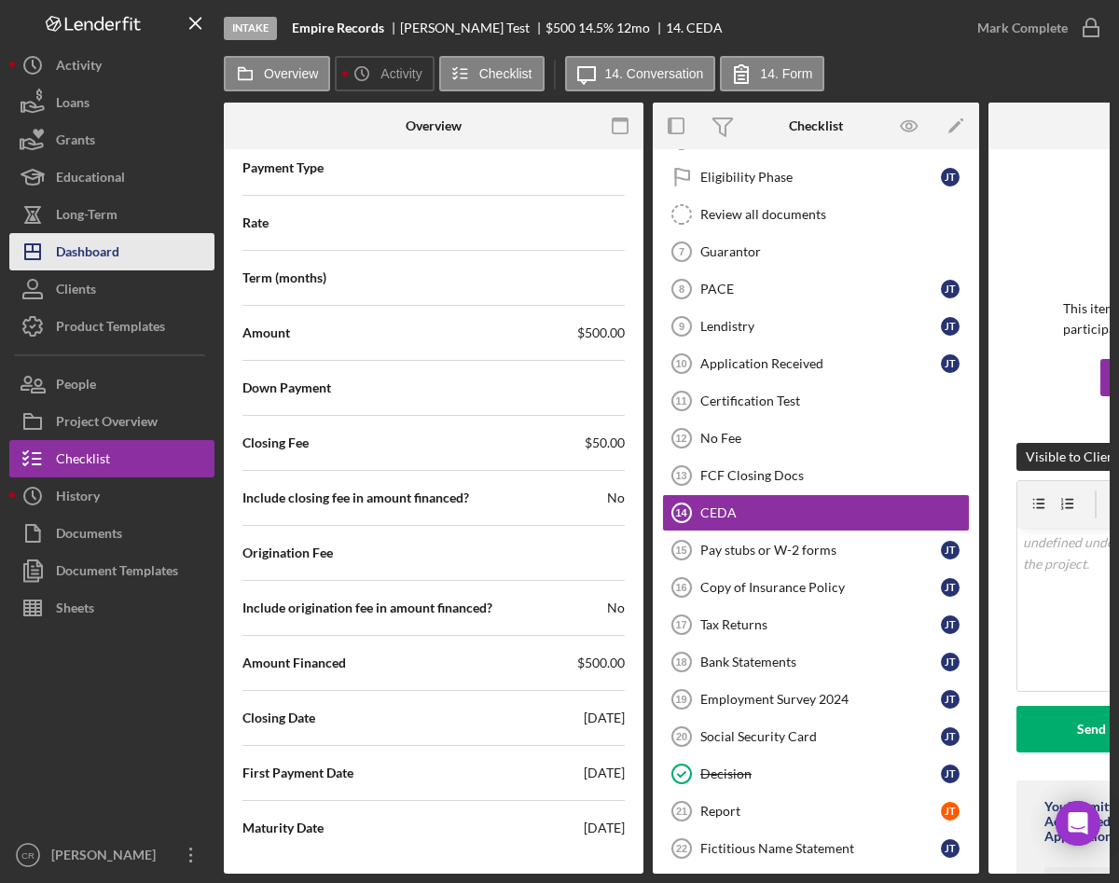
click at [158, 252] on button "Icon/Dashboard Dashboard" at bounding box center [111, 251] width 205 height 37
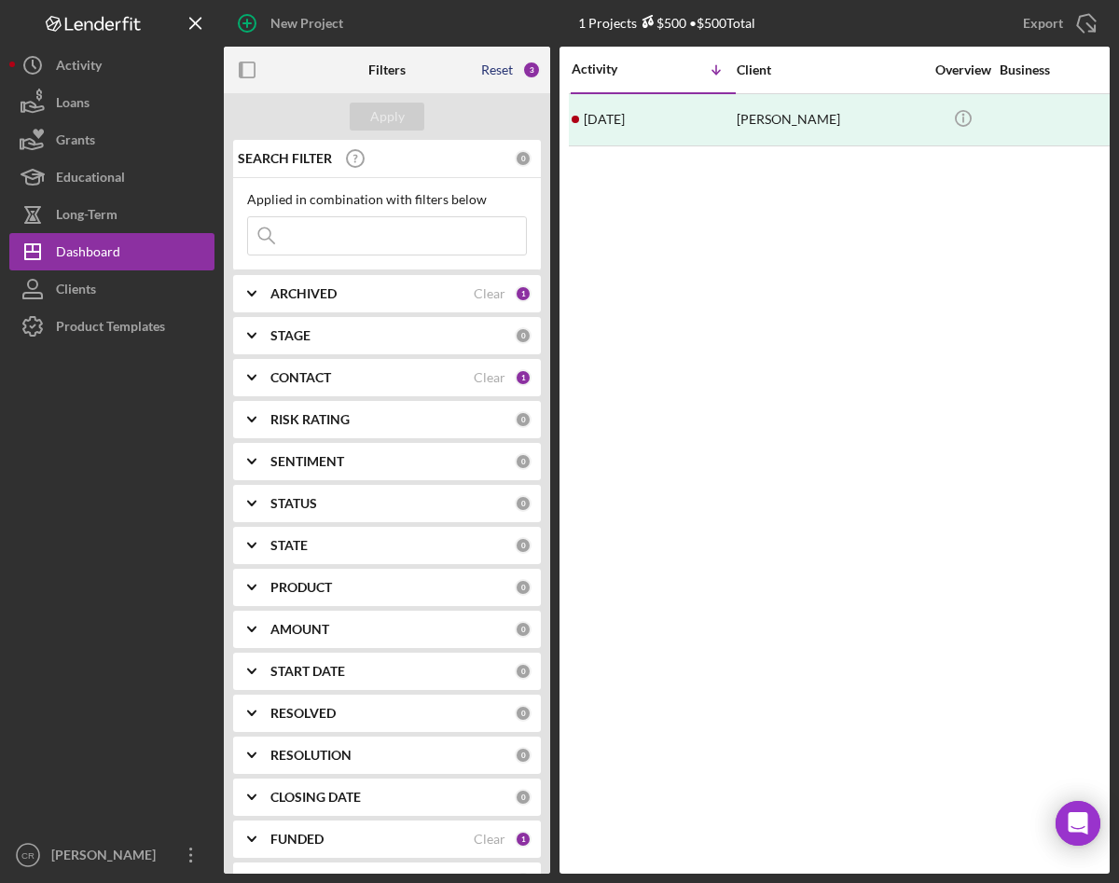
click at [493, 72] on div "Reset" at bounding box center [497, 69] width 32 height 15
click at [388, 122] on div "Apply" at bounding box center [387, 117] width 35 height 28
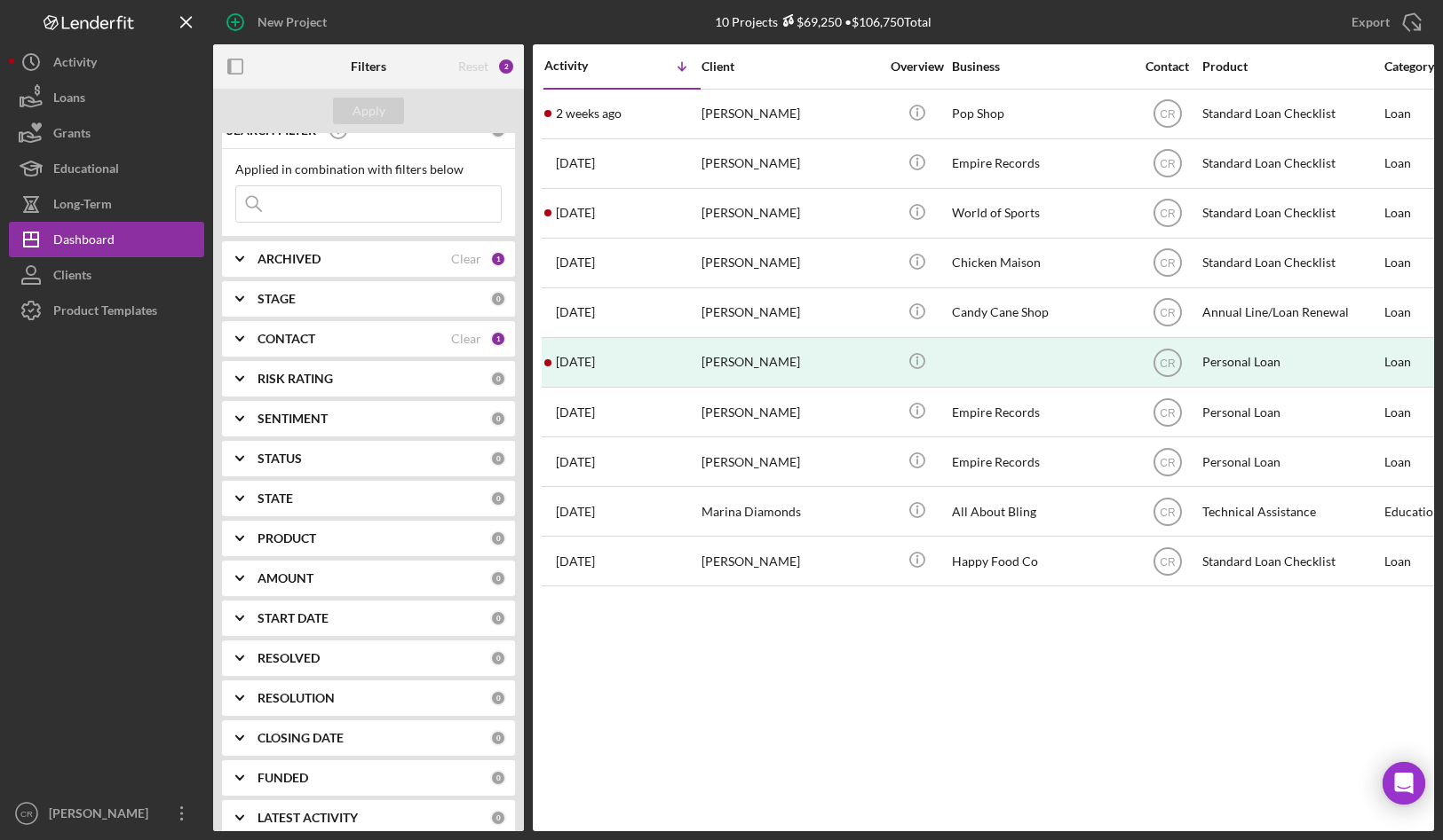
scroll to position [38, 0]
